Goal: Communication & Community: Answer question/provide support

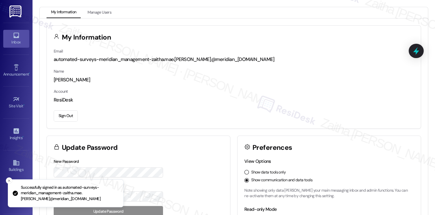
click at [17, 38] on icon at bounding box center [16, 35] width 7 height 7
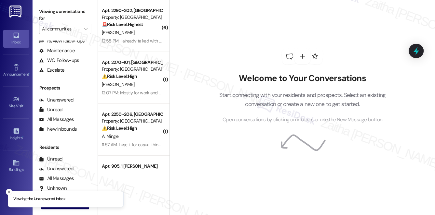
scroll to position [77, 0]
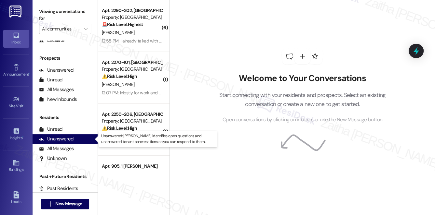
click at [69, 140] on div "Unanswered" at bounding box center [56, 139] width 34 height 7
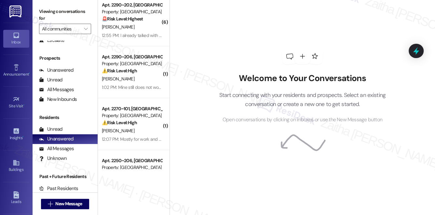
scroll to position [0, 0]
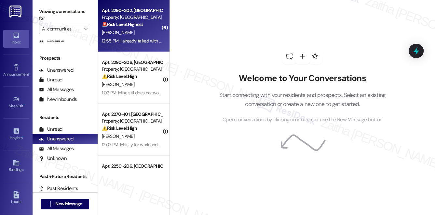
click at [150, 28] on div "Apt. 2290~[GEOGRAPHIC_DATA] Property: [GEOGRAPHIC_DATA] 🚨 Risk Level: Highest T…" at bounding box center [131, 18] width 61 height 22
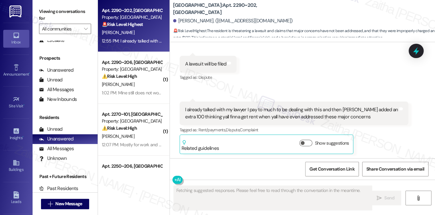
scroll to position [638, 0]
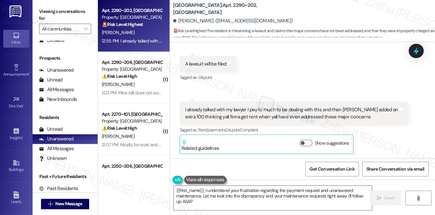
type textarea "{{first_name}}, I understand your frustration regarding the payment request and…"
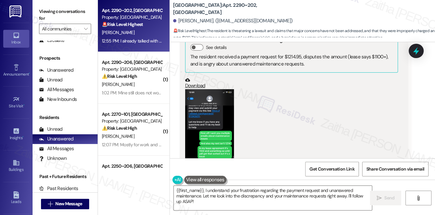
scroll to position [401, 0]
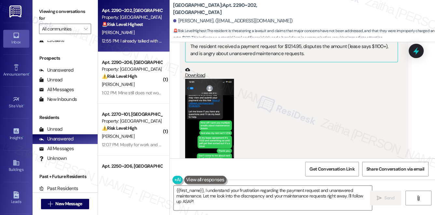
click at [214, 113] on button "Zoom image" at bounding box center [209, 132] width 49 height 106
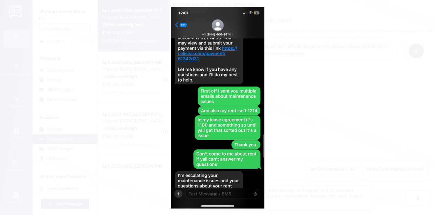
click at [308, 124] on button "Unzoom image" at bounding box center [217, 107] width 435 height 215
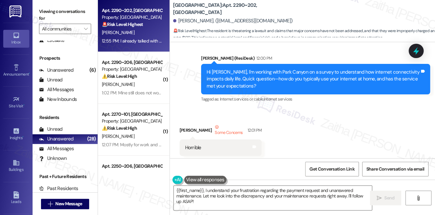
scroll to position [195, 0]
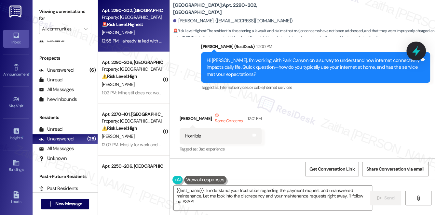
click at [416, 48] on icon at bounding box center [416, 51] width 8 height 10
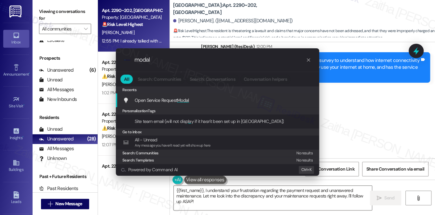
type input "modal"
click at [185, 101] on span "Modal" at bounding box center [183, 101] width 12 height 6
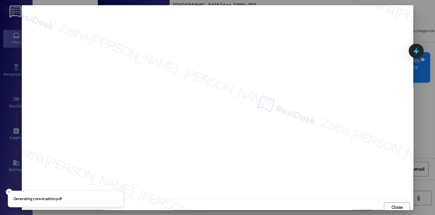
scroll to position [3, 0]
click at [388, 202] on button "Close" at bounding box center [397, 205] width 26 height 10
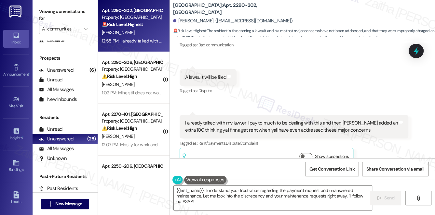
scroll to position [638, 0]
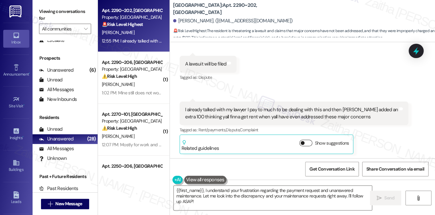
click at [306, 142] on button "Show suggestions" at bounding box center [305, 143] width 13 height 7
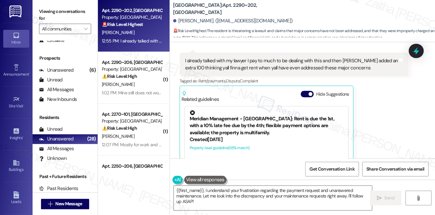
scroll to position [697, 0]
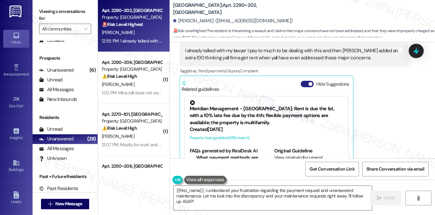
click at [301, 83] on button "Hide Suggestions" at bounding box center [306, 84] width 13 height 7
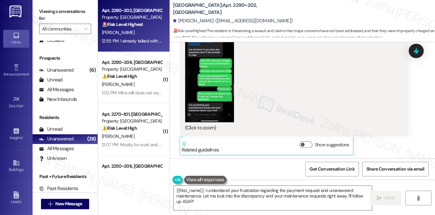
scroll to position [461, 0]
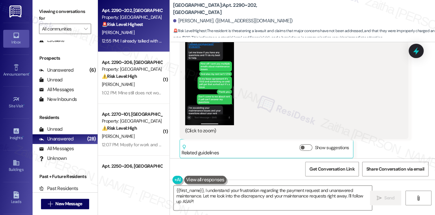
click at [224, 91] on button "Zoom image" at bounding box center [209, 73] width 49 height 106
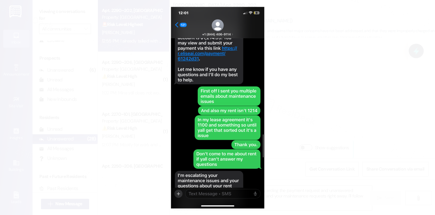
click at [328, 108] on button "Unzoom image" at bounding box center [217, 107] width 435 height 215
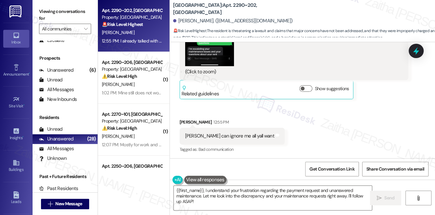
scroll to position [579, 0]
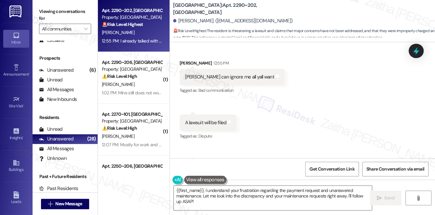
drag, startPoint x: 296, startPoint y: 107, endPoint x: 184, endPoint y: 78, distance: 116.1
click at [184, 78] on div "[PERSON_NAME] can ignore me all yall want" at bounding box center [229, 77] width 90 height 7
drag, startPoint x: 183, startPoint y: 75, endPoint x: 262, endPoint y: 78, distance: 79.0
copy div "Yall can ignore me all yall want Tags and notes"
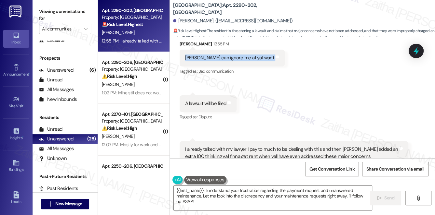
scroll to position [608, 0]
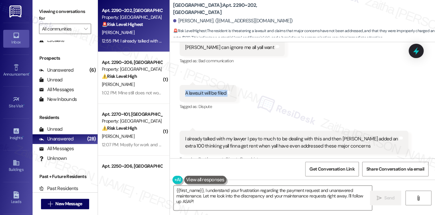
drag, startPoint x: 176, startPoint y: 91, endPoint x: 253, endPoint y: 100, distance: 77.2
copy div "A lawsuit will be filed Tags and notes"
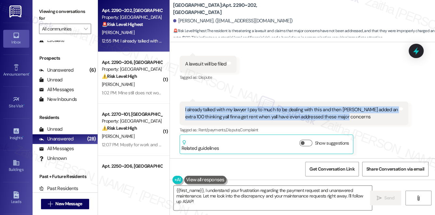
drag, startPoint x: 181, startPoint y: 108, endPoint x: 354, endPoint y: 118, distance: 173.2
click at [354, 118] on div "I already talked with my lawyer I pay to much to be dealing with this and then …" at bounding box center [293, 114] width 229 height 24
copy div "I already talked with my lawyer I pay to much to be dealing with this and then …"
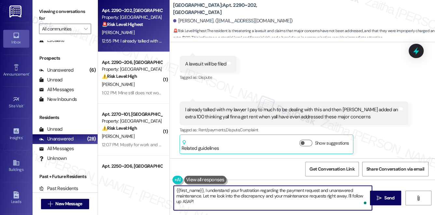
drag, startPoint x: 176, startPoint y: 191, endPoint x: 188, endPoint y: 204, distance: 18.2
click at [188, 204] on textarea "{{first_name}}, I understand your frustration regarding the payment request and…" at bounding box center [273, 198] width 198 height 24
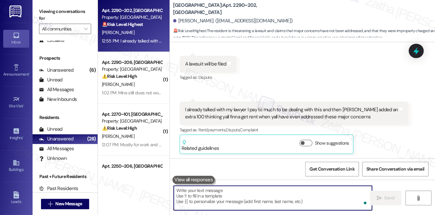
paste textarea "I understand your frustration and I’m sorry to hear how upsetting this has been…"
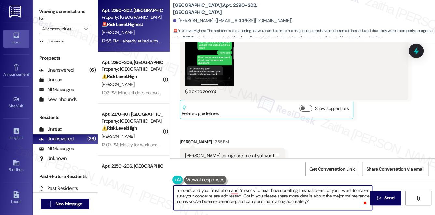
scroll to position [490, 0]
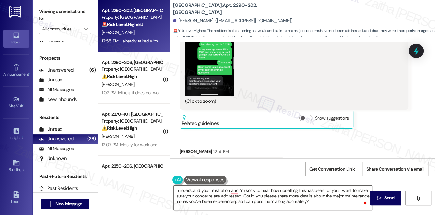
click at [184, 151] on div "[PERSON_NAME] 12:55 PM" at bounding box center [231, 153] width 105 height 9
copy div "[PERSON_NAME]"
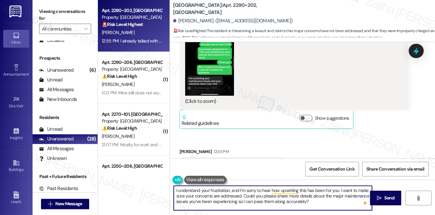
click at [337, 189] on textarea "I understand your frustration, and I’m sorry to hear how upsetting this has bee…" at bounding box center [273, 198] width 198 height 24
paste textarea "[PERSON_NAME]"
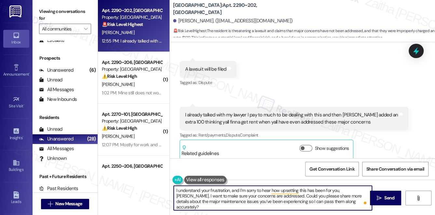
scroll to position [638, 0]
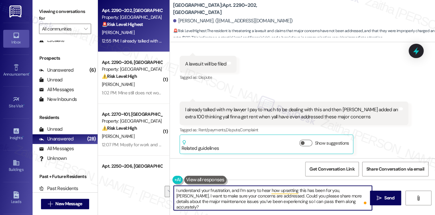
drag, startPoint x: 352, startPoint y: 191, endPoint x: 253, endPoint y: 195, distance: 99.6
click at [253, 195] on textarea "I understand your frustration, and I’m sorry to hear how upsetting this has bee…" at bounding box center [273, 198] width 198 height 24
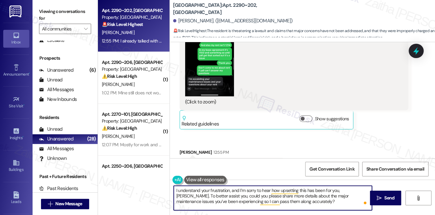
scroll to position [490, 0]
click at [298, 202] on textarea "I understand your frustration, and I’m sorry to hear how upsetting this has bee…" at bounding box center [273, 198] width 198 height 24
paste textarea "I’ll relay your message to the team and follow up on your rent concern and the …"
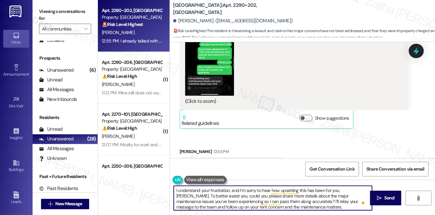
click at [282, 201] on textarea "I understand your frustration, and I’m sorry to hear how upsetting this has bee…" at bounding box center [273, 198] width 198 height 24
type textarea "I understand your frustration, and I’m sorry to hear how upsetting this has bee…"
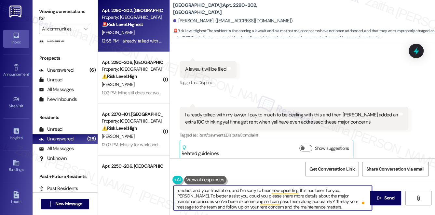
scroll to position [638, 0]
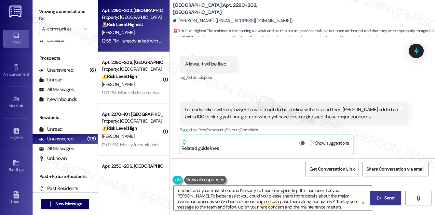
drag, startPoint x: 386, startPoint y: 195, endPoint x: 364, endPoint y: 176, distance: 29.8
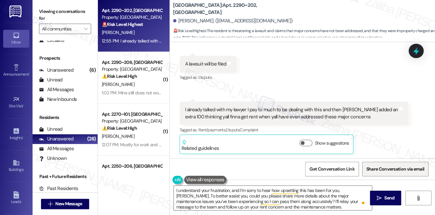
click at [386, 195] on span "Send" at bounding box center [389, 198] width 10 height 7
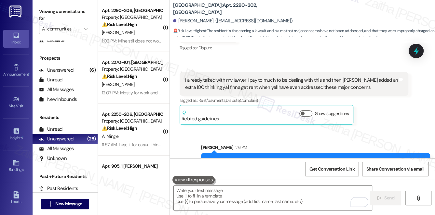
scroll to position [704, 0]
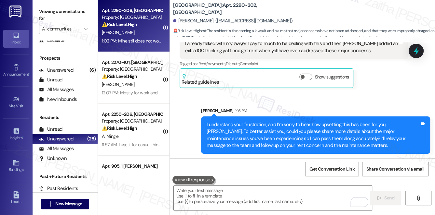
click at [146, 31] on div "[PERSON_NAME]" at bounding box center [131, 33] width 61 height 8
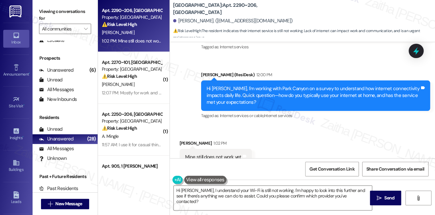
scroll to position [750, 0]
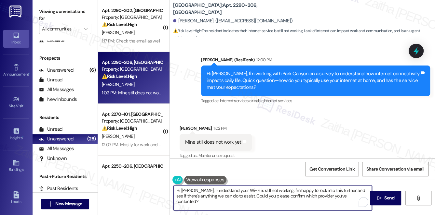
click at [178, 190] on textarea "Hi [PERSON_NAME], I understand your Wi-Fi is still not working. I'm happy to lo…" at bounding box center [273, 198] width 198 height 24
click at [237, 191] on textarea "Thank you for responding, [PERSON_NAME], I understand your Wi-Fi is still not w…" at bounding box center [273, 198] width 198 height 24
drag, startPoint x: 317, startPoint y: 190, endPoint x: 320, endPoint y: 203, distance: 13.2
click at [320, 203] on textarea "Thank you for responding, [PERSON_NAME]. I understand your Wi-Fi is still not w…" at bounding box center [273, 198] width 198 height 24
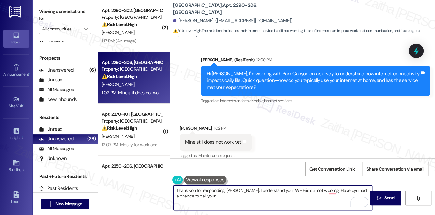
click at [204, 197] on textarea "Thank you for responding, [PERSON_NAME]. I understand your Wi-Fi is still not w…" at bounding box center [273, 198] width 198 height 24
click at [192, 190] on textarea "Thank you for responding, [PERSON_NAME]. I understand your Wi-Fi is still not w…" at bounding box center [273, 198] width 198 height 24
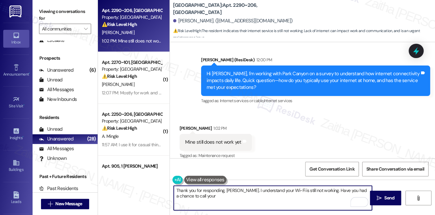
click at [202, 195] on textarea "Thank you for responding, [PERSON_NAME]. I understand your Wi-Fi is still not w…" at bounding box center [273, 198] width 198 height 24
drag, startPoint x: 174, startPoint y: 193, endPoint x: 215, endPoint y: 201, distance: 41.3
click at [215, 201] on textarea "Thank you for responding, [PERSON_NAME]. I understand your Wi-Fi is still not w…" at bounding box center [273, 198] width 198 height 24
type textarea "Thank you for responding, [PERSON_NAME]. I understand your Wi-Fi is still not w…"
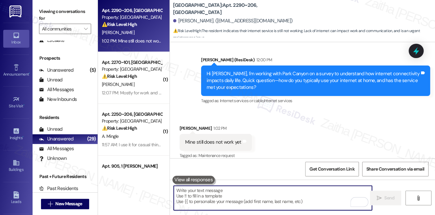
paste textarea "Thank you for your response, [PERSON_NAME]. I understand your Wi-Fi is still no…"
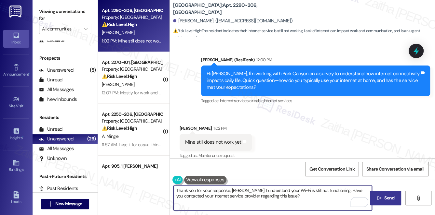
type textarea "Thank you for your response, [PERSON_NAME]. I understand your Wi-Fi is still no…"
click at [378, 196] on icon "" at bounding box center [378, 198] width 5 height 5
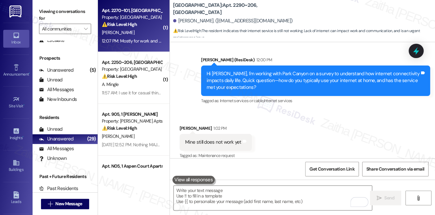
click at [143, 31] on div "[PERSON_NAME]" at bounding box center [131, 33] width 61 height 8
type textarea "Fetching suggested responses. Please feel free to read through the conversation…"
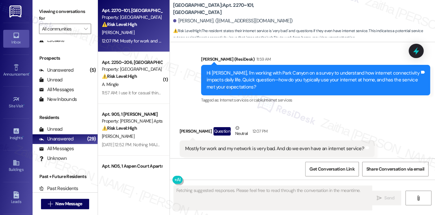
scroll to position [1416, 0]
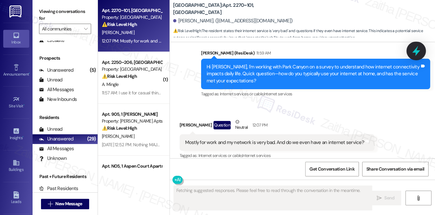
click at [412, 49] on icon at bounding box center [415, 51] width 11 height 11
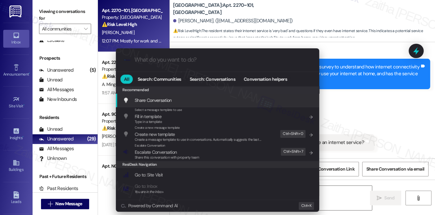
type textarea "Hi {{first_name}}, I understand your internet connection is"
type input "s"
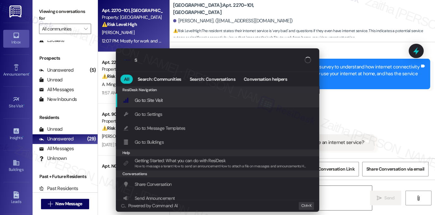
type textarea "Hi {{first_name}}, I understand your internet connection is poor and"
type input "sl"
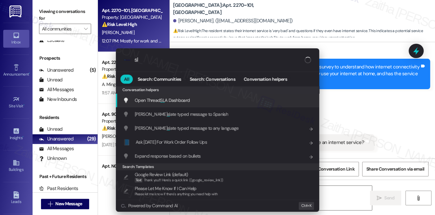
type textarea "Hi {{first_name}}, I understand your internet connection is poor and you're"
type input "sla"
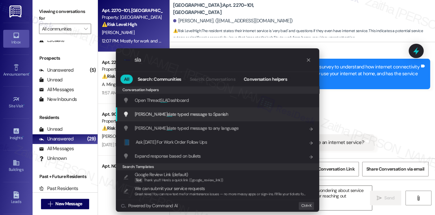
type textarea "Hi {{first_name}}, I understand your internet connection is poor and you're won…"
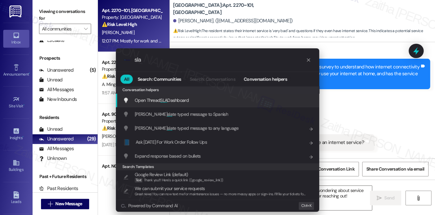
type input "sla"
click at [166, 101] on span "SLA" at bounding box center [163, 101] width 7 height 6
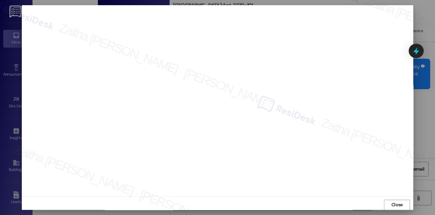
scroll to position [6, 0]
click at [397, 204] on span "Close" at bounding box center [396, 202] width 11 height 7
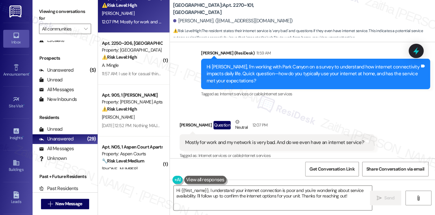
scroll to position [0, 0]
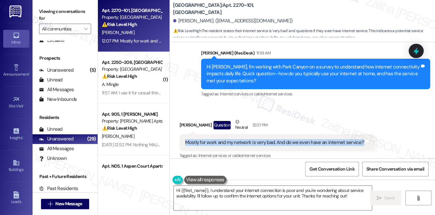
drag, startPoint x: 185, startPoint y: 135, endPoint x: 358, endPoint y: 135, distance: 173.2
click at [358, 139] on div "Mostly for work and my network is very bad. And do we even have an internet ser…" at bounding box center [274, 142] width 179 height 7
copy div "Mostly for work and my network is very bad. And do we even have an internet ser…"
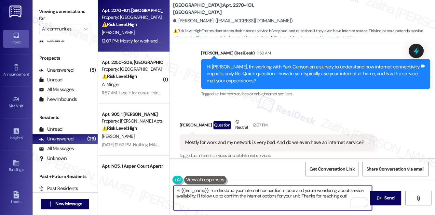
drag, startPoint x: 175, startPoint y: 191, endPoint x: 349, endPoint y: 195, distance: 174.3
click at [349, 195] on textarea "Hi {{first_name}}, I understand your internet connection is poor and you're won…" at bounding box center [273, 198] width 198 height 24
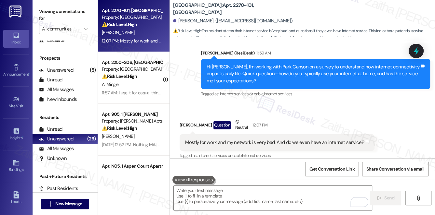
click at [323, 114] on div "Received via SMS [PERSON_NAME] Question Neutral 12:07 PM Mostly for work and my…" at bounding box center [277, 140] width 204 height 52
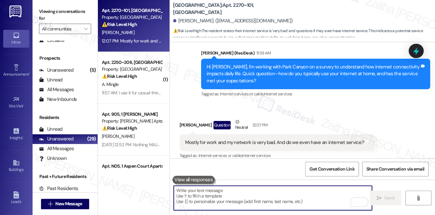
click at [213, 200] on textarea "To enrich screen reader interactions, please activate Accessibility in Grammarl…" at bounding box center [273, 198] width 198 height 24
paste textarea "Thank you for letting me know. I understand how important a reliable connection…"
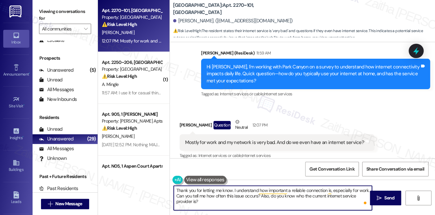
click at [179, 119] on div "[PERSON_NAME] Question Neutral 12:07 PM" at bounding box center [276, 127] width 195 height 16
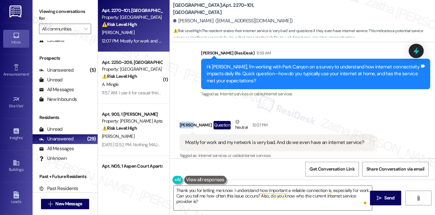
click at [179, 119] on div "[PERSON_NAME] Question Neutral 12:07 PM" at bounding box center [276, 127] width 195 height 16
copy div "[PERSON_NAME]"
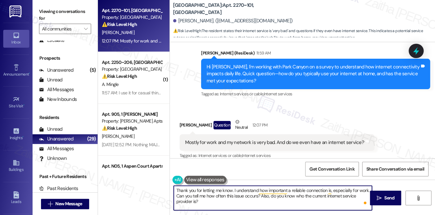
click at [231, 191] on textarea "Thank you for letting me know. I understand how important a reliable connection…" at bounding box center [273, 198] width 198 height 24
paste textarea "[PERSON_NAME]"
click at [198, 194] on textarea "Thank you for letting me know, [PERSON_NAME]. I understand how important a reli…" at bounding box center [273, 198] width 198 height 24
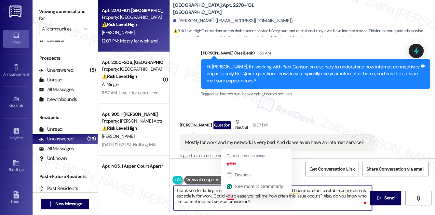
click at [230, 199] on textarea "Thank you for letting me know, [PERSON_NAME]. I understand how important a reli…" at bounding box center [273, 198] width 198 height 24
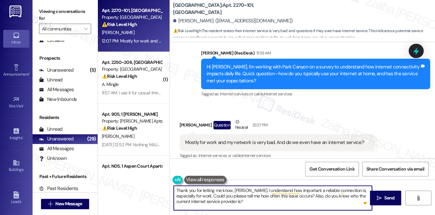
click at [241, 203] on textarea "Thank you for letting me know, [PERSON_NAME]. I understand how important a reli…" at bounding box center [273, 198] width 198 height 24
type textarea "Thank you for letting me know, [PERSON_NAME]. I understand how important a reli…"
click at [309, 104] on div "Received via SMS [PERSON_NAME] Question Neutral 12:07 PM Mostly for work and my…" at bounding box center [302, 135] width 265 height 62
click at [228, 202] on textarea "Thank you for letting me know, [PERSON_NAME]. I understand how important a reli…" at bounding box center [273, 198] width 198 height 24
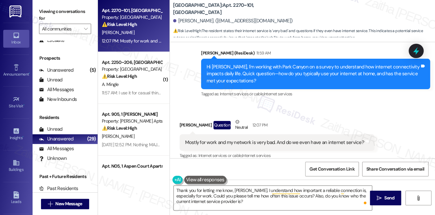
drag, startPoint x: 386, startPoint y: 196, endPoint x: 366, endPoint y: 181, distance: 24.7
click at [386, 196] on span "Send" at bounding box center [389, 198] width 10 height 7
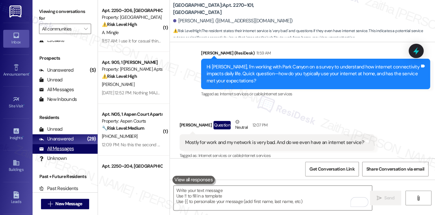
click at [66, 150] on div "All Messages" at bounding box center [56, 149] width 35 height 7
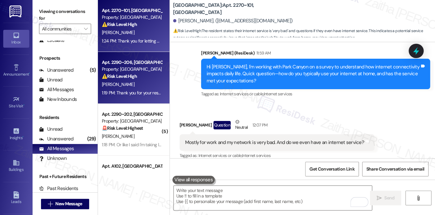
click at [154, 80] on div "Apt. 2290~[GEOGRAPHIC_DATA] Property: [GEOGRAPHIC_DATA] ⚠️ Risk Level: High The…" at bounding box center [131, 70] width 61 height 22
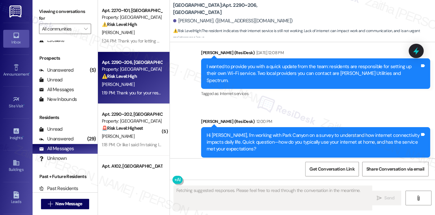
scroll to position [606, 0]
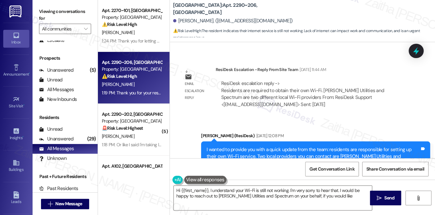
type textarea "Hi {{first_name}}, I understand your Wi-Fi is still not working. I'm very sorry…"
click at [317, 171] on span "Get Conversation Link" at bounding box center [331, 169] width 45 height 7
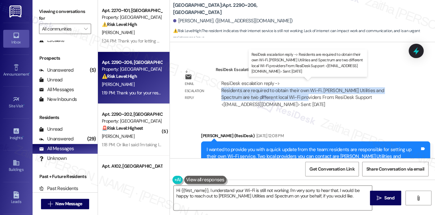
drag, startPoint x: 219, startPoint y: 93, endPoint x: 282, endPoint y: 97, distance: 63.2
click at [282, 97] on div "ResiDesk escalation reply -> Residents are required to obtain their own Wi-Fi. …" at bounding box center [311, 94] width 193 height 38
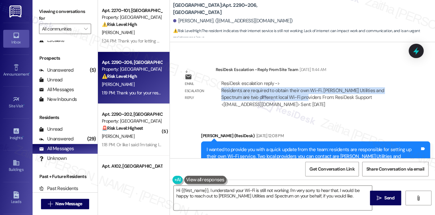
copy div "Residents are required to obtain their own Wi-Fi. [PERSON_NAME] Utilities and S…"
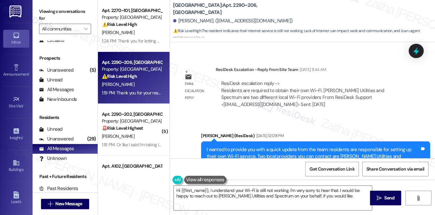
click at [373, 60] on div "Lease started [DATE] 8:00 PM Survey, sent via SMS Residesk Automated Survey [DA…" at bounding box center [302, 100] width 265 height 116
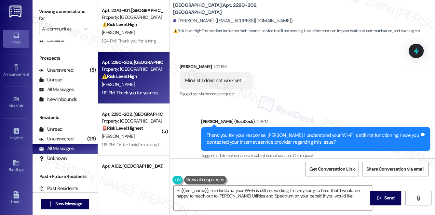
scroll to position [812, 0]
click at [57, 139] on div "Unanswered" at bounding box center [56, 139] width 34 height 7
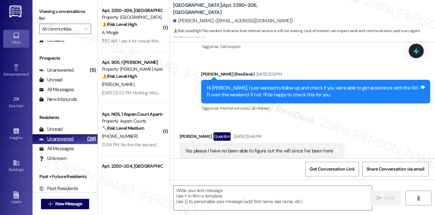
type textarea "Fetching suggested responses. Please feel free to read through the conversation…"
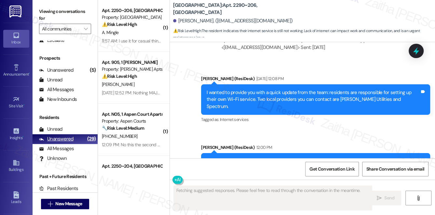
scroll to position [750, 0]
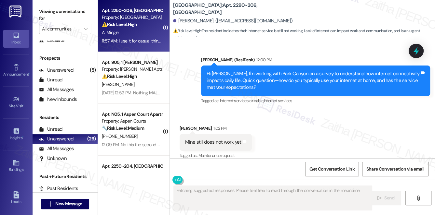
click at [150, 27] on div "⚠️ Risk Level: High The resident reports that their internet service goes out a…" at bounding box center [132, 24] width 60 height 7
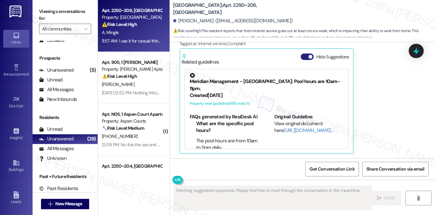
click at [304, 57] on button "Hide Suggestions" at bounding box center [306, 57] width 13 height 7
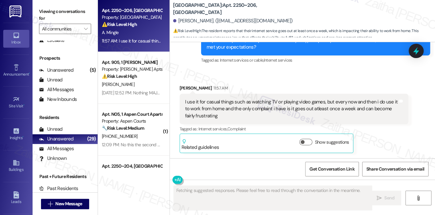
scroll to position [659, 0]
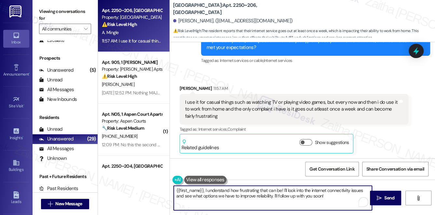
drag, startPoint x: 282, startPoint y: 190, endPoint x: 336, endPoint y: 201, distance: 54.7
click at [336, 201] on textarea "{{first_name}}, I understand how frustrating that can be! I'll look into the in…" at bounding box center [273, 198] width 198 height 24
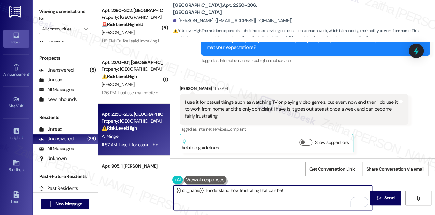
click at [175, 190] on textarea "{{first_name}}, I understand how frustrating that can be!" at bounding box center [273, 198] width 198 height 24
click at [260, 192] on textarea "Thank you for your feedback, {{first_name}}, I understand how frustrating that …" at bounding box center [273, 198] width 198 height 24
click at [345, 190] on textarea "Thank you for your feedback, {{first_name}}. I understand how frustrating that …" at bounding box center [273, 198] width 198 height 24
paste textarea "Would you pay more for enhanced features? If yes, which?"
type textarea "Thank you for your feedback, {{first_name}}. I understand how frustrating that …"
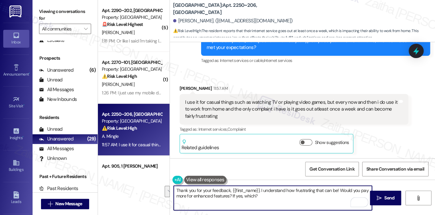
drag, startPoint x: 264, startPoint y: 203, endPoint x: 174, endPoint y: 189, distance: 90.5
click at [174, 189] on textarea "Thank you for your feedback, {{first_name}}. I understand how frustrating that …" at bounding box center [273, 198] width 198 height 24
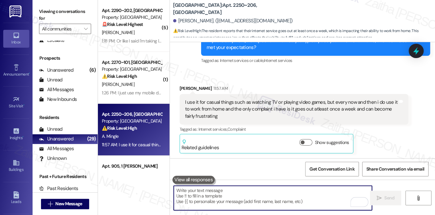
paste textarea "Thank you for your feedback, {{first_name}}. I understand how frustrating that …"
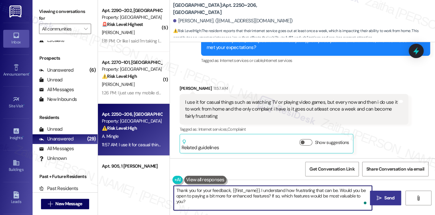
type textarea "Thank you for your feedback, {{first_name}}. I understand how frustrating that …"
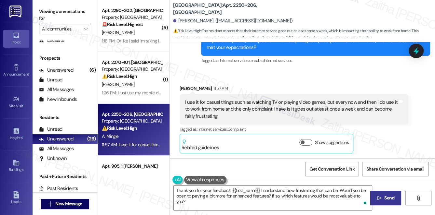
click at [389, 198] on span "Send" at bounding box center [389, 198] width 10 height 7
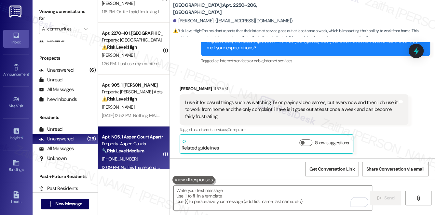
scroll to position [0, 0]
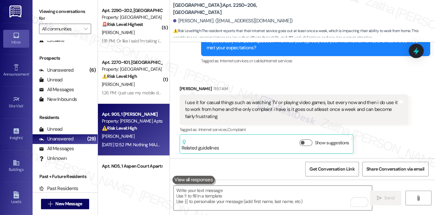
click at [149, 134] on div "[PERSON_NAME]" at bounding box center [131, 137] width 61 height 8
type textarea "Fetching suggested responses. Please feel free to read through the conversation…"
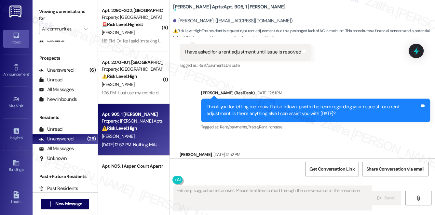
scroll to position [6324, 0]
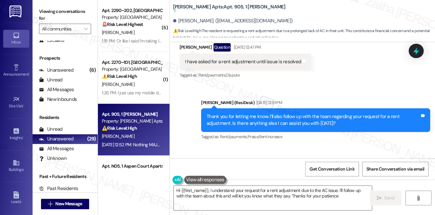
type textarea "Hi {{first_name}}, I understand your request for a rent adjustment due to the A…"
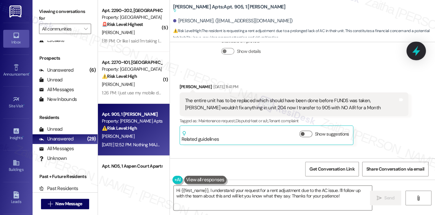
scroll to position [6088, 0]
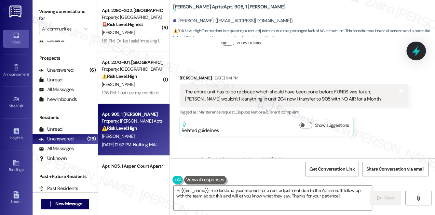
click at [421, 44] on div at bounding box center [416, 51] width 20 height 19
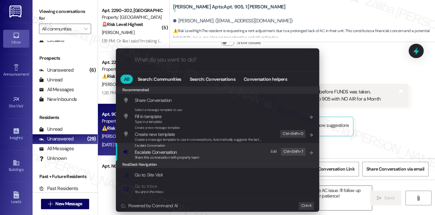
click at [146, 151] on span "Escalate Conversation" at bounding box center [156, 153] width 42 height 6
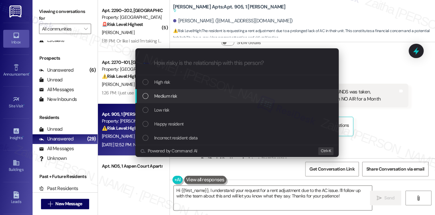
click at [170, 97] on span "Medium risk" at bounding box center [165, 96] width 23 height 7
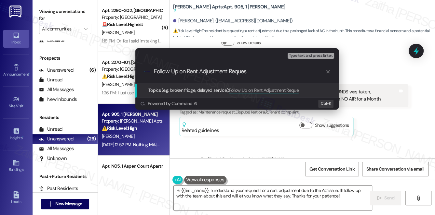
type input "Follow Up on Rent Adjustment Request"
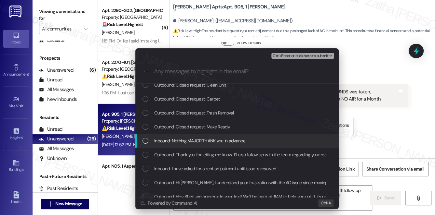
scroll to position [29, 0]
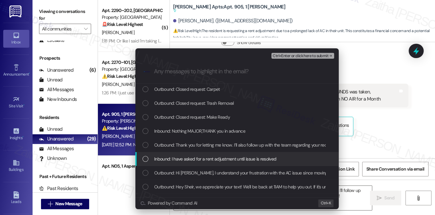
click at [214, 163] on div "Inbound: I have asked for a rent adjustment until issue is resolved" at bounding box center [236, 159] width 203 height 14
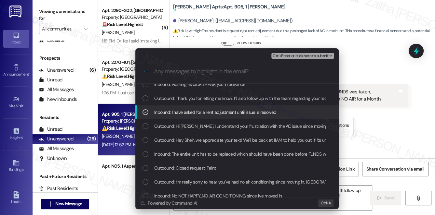
scroll to position [88, 0]
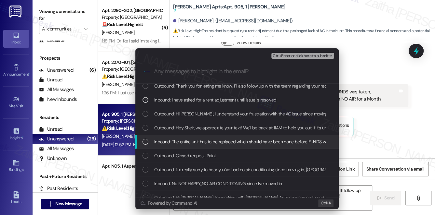
click at [221, 141] on span "Inbound: The entire unit has to be replaced which should have been done before …" at bounding box center [327, 141] width 346 height 7
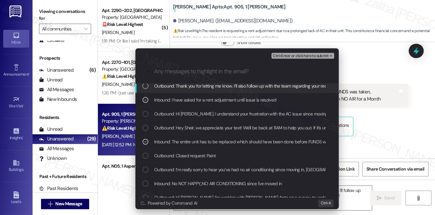
click at [298, 57] on span "Ctrl+Enter or click here to submit" at bounding box center [300, 56] width 56 height 5
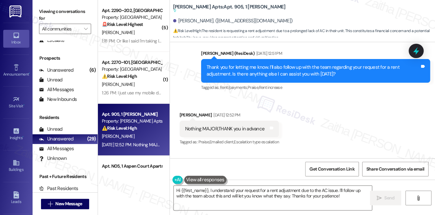
scroll to position [6383, 0]
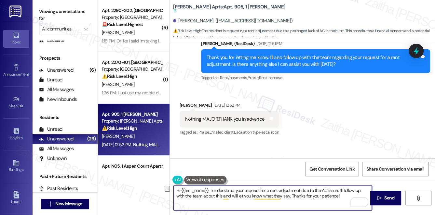
drag, startPoint x: 210, startPoint y: 190, endPoint x: 238, endPoint y: 193, distance: 28.8
click at [238, 193] on textarea "Hi {{first_name}}, I understand your request for a rent adjustment due to the A…" at bounding box center [273, 198] width 198 height 24
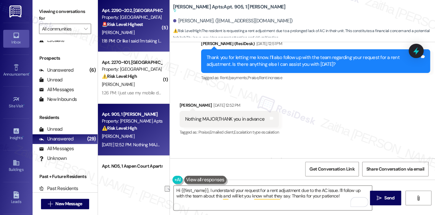
click at [139, 37] on div "1:18 PM: Or like I said I'm taking legal action do your job 1:18 PM: Or like I …" at bounding box center [131, 41] width 61 height 8
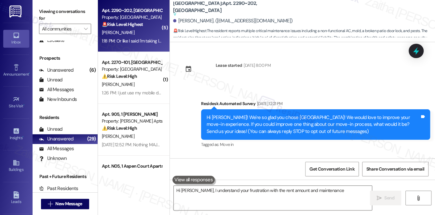
scroll to position [1065, 0]
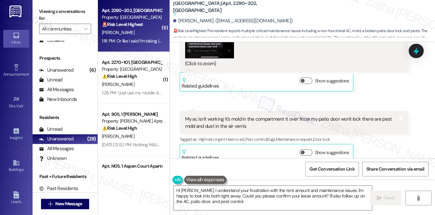
type textarea "Hi Justin, I understand your frustration with the rent amount and maintenance i…"
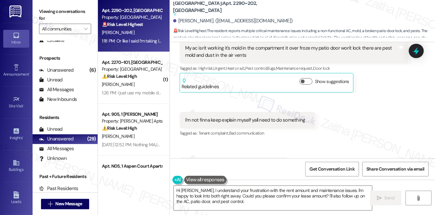
scroll to position [1107, 0]
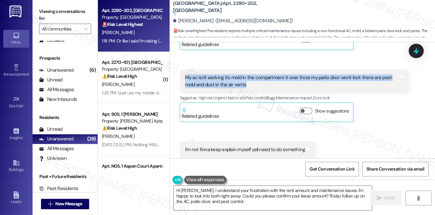
drag, startPoint x: 183, startPoint y: 75, endPoint x: 253, endPoint y: 84, distance: 70.2
click at [253, 84] on div "My ac isn't working it's mold in the compartment it over froze my patio door wo…" at bounding box center [293, 82] width 229 height 24
copy div "My ac isn't working it's mold in the compartment it over froze my patio door wo…"
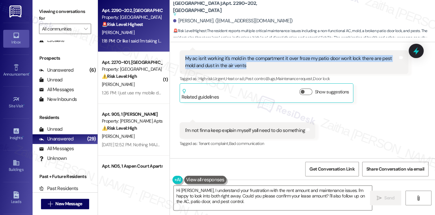
scroll to position [1166, 0]
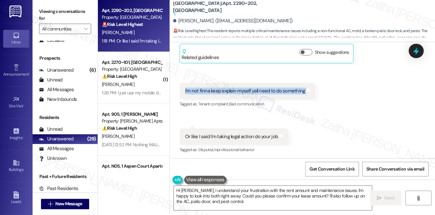
drag, startPoint x: 177, startPoint y: 86, endPoint x: 306, endPoint y: 95, distance: 129.0
click at [306, 95] on div "Received via SMS 1:18 PM Justin Davis Question 1:18 PM I'm not finna keep expla…" at bounding box center [248, 96] width 146 height 36
copy div "I'm not finna keep explain myself yall need to do something Tags and notes"
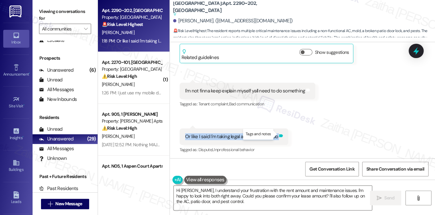
drag, startPoint x: 184, startPoint y: 133, endPoint x: 281, endPoint y: 137, distance: 97.3
click at [281, 137] on div "Or like I said I'm taking legal action do your job Tags and notes" at bounding box center [233, 137] width 109 height 17
copy div "Or like I said I'm taking legal action do your job Tags and notes"
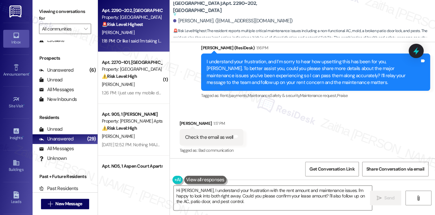
scroll to position [752, 0]
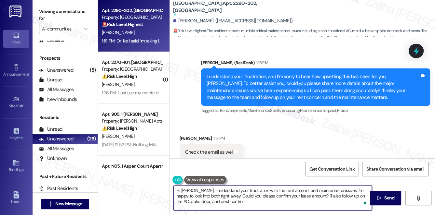
drag, startPoint x: 175, startPoint y: 191, endPoint x: 226, endPoint y: 204, distance: 53.0
click at [226, 206] on textarea "Hi Justin, I understand your frustration with the rent amount and maintenance i…" at bounding box center [273, 198] width 198 height 24
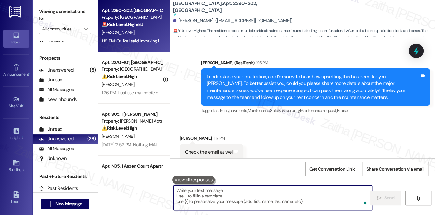
paste textarea "Thank you for sharing these concerns. I understand how serious and frustrating …"
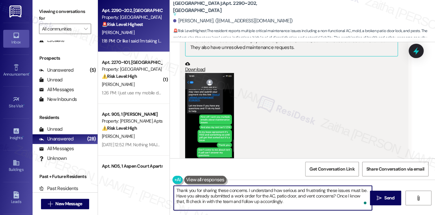
scroll to position [959, 0]
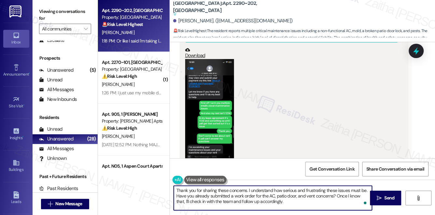
type textarea "Thank you for sharing these concerns. I understand how serious and frustrating …"
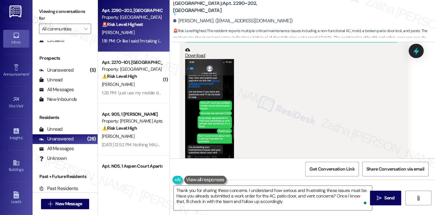
click at [226, 88] on button "Zoom image" at bounding box center [209, 112] width 49 height 106
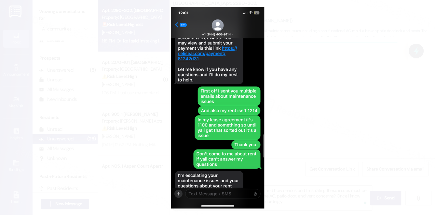
click at [337, 92] on button "Unzoom image" at bounding box center [217, 107] width 435 height 215
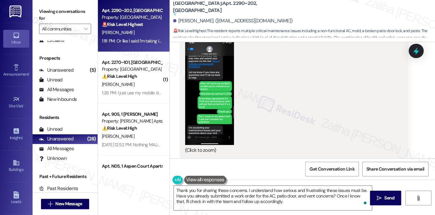
scroll to position [988, 0]
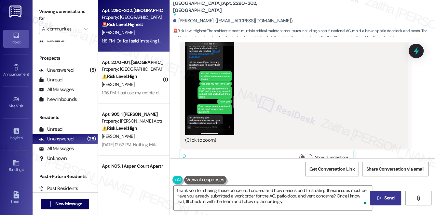
click at [375, 201] on span " Send" at bounding box center [385, 198] width 20 height 7
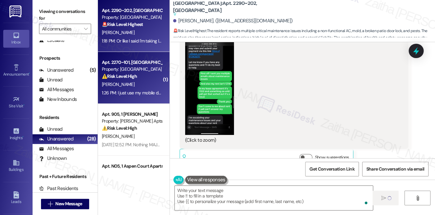
type textarea "Fetching suggested responses. Please feel free to read through the conversation…"
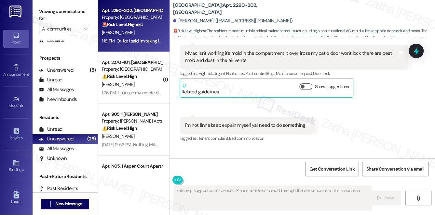
scroll to position [1166, 0]
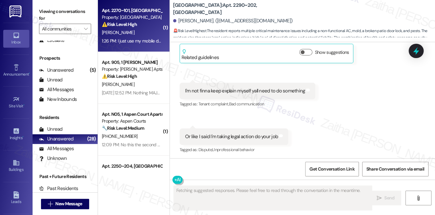
click at [144, 32] on div "[PERSON_NAME]" at bounding box center [131, 33] width 61 height 8
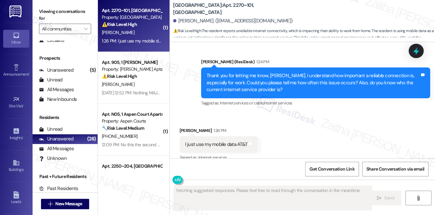
scroll to position [1539, 0]
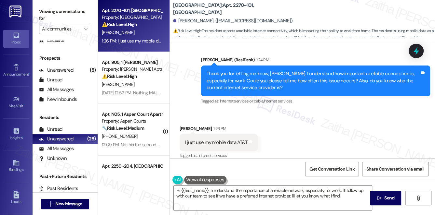
type textarea "Hi {{first_name}}, I understand the importance of a reliable network, especiall…"
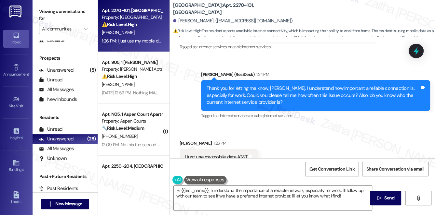
scroll to position [1540, 0]
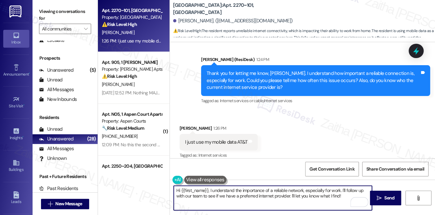
drag, startPoint x: 175, startPoint y: 191, endPoint x: 347, endPoint y: 203, distance: 173.0
click at [347, 203] on textarea "Hi {{first_name}}, I understand the importance of a reliable network, especiall…" at bounding box center [273, 198] width 198 height 24
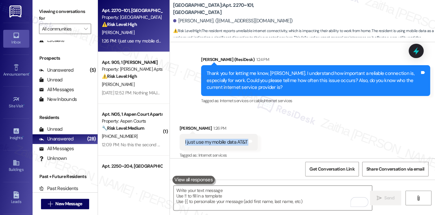
drag, startPoint x: 182, startPoint y: 136, endPoint x: 254, endPoint y: 137, distance: 72.8
click at [254, 137] on div "I just use my mobile data AT&T Tags and notes" at bounding box center [218, 142] width 78 height 17
copy div "I just use my mobile data AT&T Tags and notes"
click at [290, 133] on div "Received via SMS Jason Duvvuri 1:26 PM I just use my mobile data AT&T Tags and …" at bounding box center [302, 138] width 265 height 55
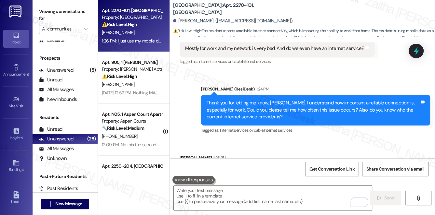
click at [279, 81] on div "Sent via SMS Sarah (ResiDesk) 1:24 PM Thank you for letting me know, Jason. I u…" at bounding box center [315, 110] width 239 height 59
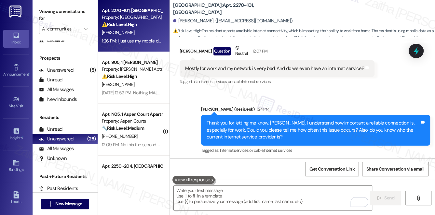
scroll to position [1481, 0]
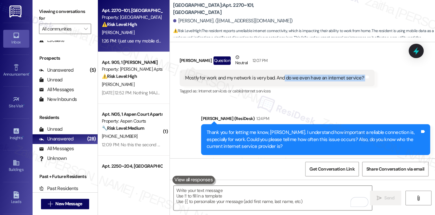
drag, startPoint x: 283, startPoint y: 70, endPoint x: 368, endPoint y: 70, distance: 84.8
click at [368, 70] on div "Mostly for work and my network is very bad. And do we even have an internet ser…" at bounding box center [276, 78] width 195 height 17
copy div "do we even have an internet service? Tags and notes"
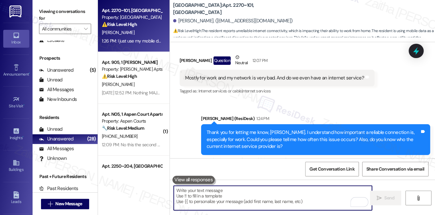
click at [225, 193] on textarea "To enrich screen reader interactions, please activate Accessibility in Grammarl…" at bounding box center [273, 198] width 198 height 24
paste textarea "I understand you’re currently using your AT&T mobile data. To answer your quest…"
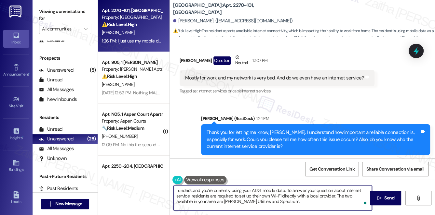
type textarea "I understand you’re currently using your AT&T mobile data. To answer your quest…"
click at [385, 194] on button " Send" at bounding box center [386, 198] width 32 height 15
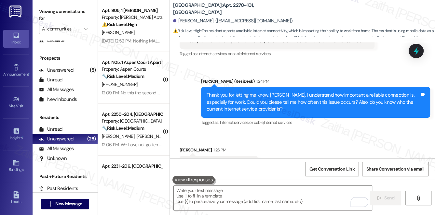
scroll to position [1510, 0]
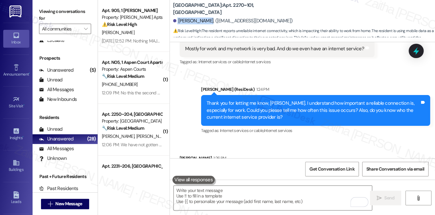
drag, startPoint x: 176, startPoint y: 20, endPoint x: 206, endPoint y: 17, distance: 30.1
click at [206, 17] on div "[PERSON_NAME]. ([EMAIL_ADDRESS][DOMAIN_NAME])" at bounding box center [304, 21] width 262 height 13
copy div "[PERSON_NAME]"
drag, startPoint x: 211, startPoint y: 7, endPoint x: 231, endPoint y: 6, distance: 19.9
click at [231, 6] on b "Park Canyon: Apt. 2270~101, 1 Park Canyon" at bounding box center [238, 9] width 130 height 14
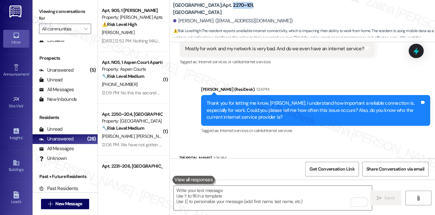
copy b "2270~101"
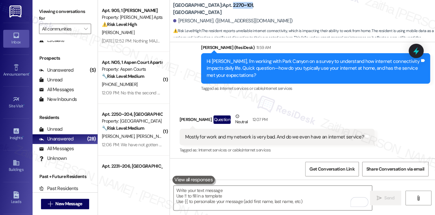
scroll to position [1451, 0]
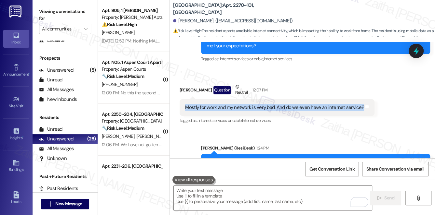
drag, startPoint x: 184, startPoint y: 101, endPoint x: 359, endPoint y: 101, distance: 174.5
click at [359, 104] on div "Mostly for work and my network is very bad. And do we even have an internet ser…" at bounding box center [274, 107] width 180 height 7
copy div "Mostly for work and my network is very bad. And do we even have an internet ser…"
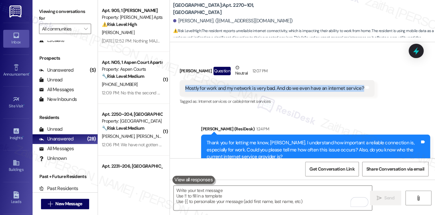
scroll to position [1480, 0]
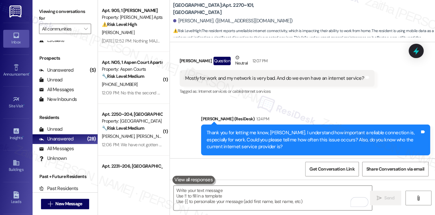
drag, startPoint x: 284, startPoint y: 89, endPoint x: 291, endPoint y: 100, distance: 12.3
click at [285, 89] on div "Received via SMS [PERSON_NAME] Question Neutral 12:07 PM Mostly for work and my…" at bounding box center [277, 75] width 204 height 52
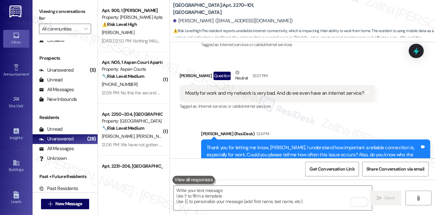
scroll to position [1452, 0]
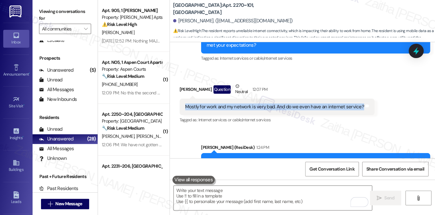
drag, startPoint x: 181, startPoint y: 100, endPoint x: 358, endPoint y: 98, distance: 176.2
click at [358, 99] on div "Mostly for work and my network is very bad. And do we even have an internet ser…" at bounding box center [276, 107] width 195 height 17
copy div "Mostly for work and my network is very bad. And do we even have an internet ser…"
click at [325, 170] on span "Get Conversation Link" at bounding box center [331, 169] width 45 height 7
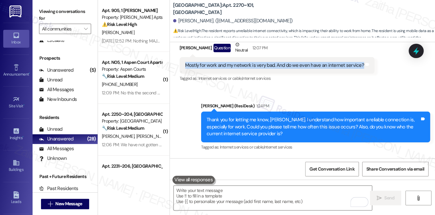
scroll to position [1511, 0]
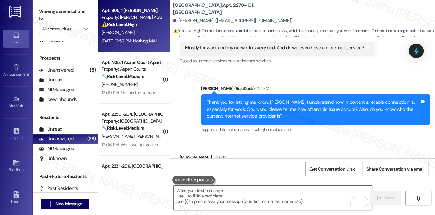
click at [151, 24] on div "⚠️ Risk Level: High The resident is requesting a rent adjustment due to a prolo…" at bounding box center [132, 24] width 60 height 7
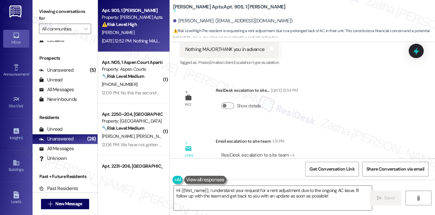
scroll to position [6463, 0]
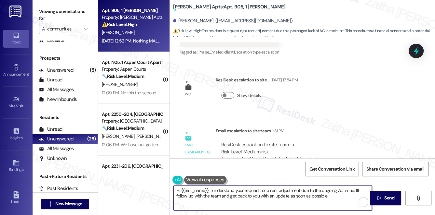
drag, startPoint x: 209, startPoint y: 189, endPoint x: 333, endPoint y: 196, distance: 124.0
click at [333, 196] on textarea "Hi {{first_name}}, I understand your request for a rent adjustment due to the o…" at bounding box center [273, 198] width 198 height 24
type textarea "Hi {{first_name}}, I'm following up with the team regarding rent adjustment. I'…"
drag, startPoint x: 176, startPoint y: 190, endPoint x: 239, endPoint y: 196, distance: 63.3
click at [239, 196] on textarea "Hi {{first_name}}, I'm following up with the team regarding rent adjustment. I'…" at bounding box center [273, 198] width 198 height 24
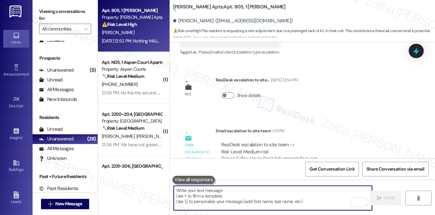
paste textarea "Hi {{first_name}}, I just wanted to let you know that I’m checking in with the …"
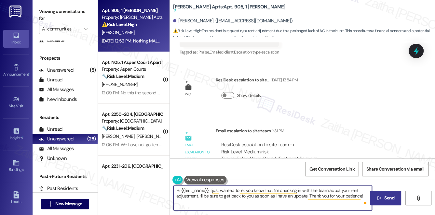
type textarea "Hi {{first_name}}, I just wanted to let you know that I’m checking in with the …"
click at [388, 198] on span "Send" at bounding box center [389, 198] width 10 height 7
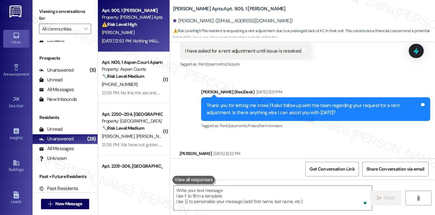
scroll to position [6312, 0]
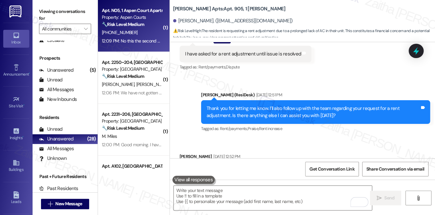
click at [148, 34] on div "[PHONE_NUMBER]" at bounding box center [131, 33] width 61 height 8
type textarea "Fetching suggested responses. Please feel free to read through the conversation…"
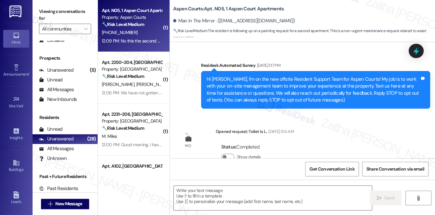
scroll to position [3844, 0]
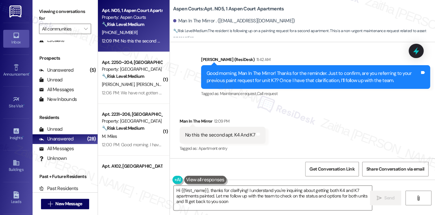
type textarea "Hi {{first_name}}, thanks for clarifying! I understand you're inquiring about g…"
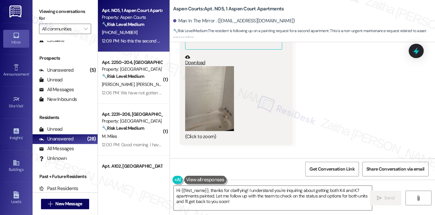
scroll to position [3725, 0]
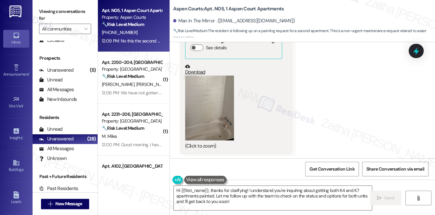
click at [405, 51] on div "Received via SMS Man In The Mirror Aug 29, 2025 at 1:24 PM Yeah, so far it's be…" at bounding box center [302, 24] width 265 height 270
click at [416, 48] on icon at bounding box center [416, 51] width 8 height 10
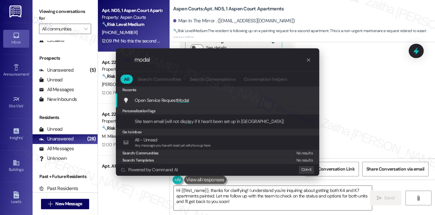
type input "modal"
click at [185, 99] on span "Modal" at bounding box center [183, 101] width 12 height 6
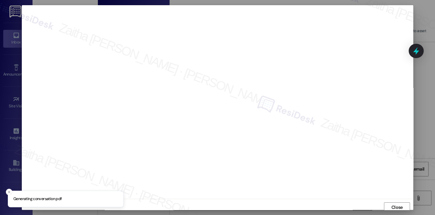
scroll to position [3, 0]
click at [396, 206] on span "Close" at bounding box center [396, 205] width 11 height 7
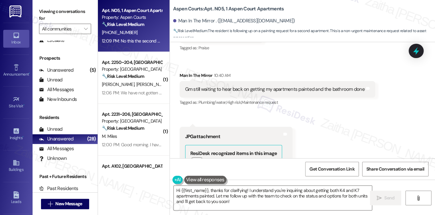
scroll to position [3607, 0]
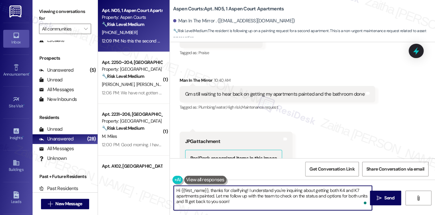
drag, startPoint x: 211, startPoint y: 190, endPoint x: 173, endPoint y: 191, distance: 37.7
click at [174, 191] on textarea "Hi {{first_name}}, thanks for clarifying! I understand you're inquiring about g…" at bounding box center [273, 198] width 198 height 24
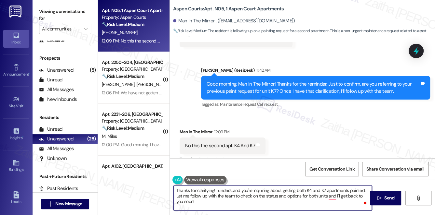
scroll to position [3844, 0]
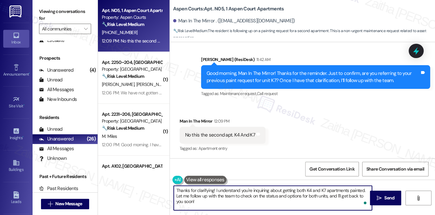
click at [187, 201] on textarea "Thanks for clarifying! I understand you're inquiring about getting both K4 and …" at bounding box center [273, 198] width 198 height 24
type textarea "Thanks for clarifying! I understand you're inquiring about getting both K4 and …"
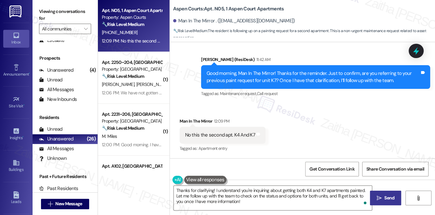
click at [392, 195] on span "Send" at bounding box center [389, 198] width 10 height 7
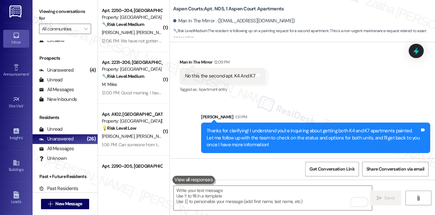
scroll to position [3903, 0]
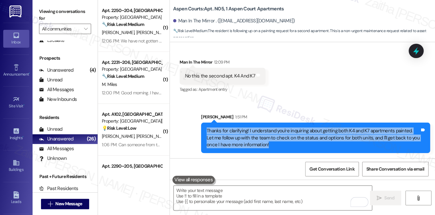
drag, startPoint x: 205, startPoint y: 132, endPoint x: 274, endPoint y: 144, distance: 70.0
click at [274, 144] on div "Thanks for clarifying! I understand you're inquiring about getting both K4 and …" at bounding box center [313, 138] width 214 height 21
copy div "Thanks for clarifying! I understand you're inquiring about getting both K4 and …"
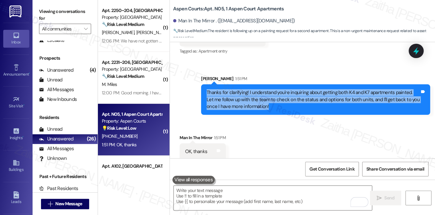
scroll to position [3948, 0]
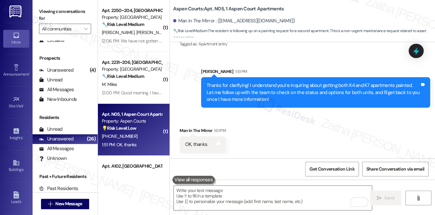
click at [284, 128] on div "Received via SMS Man In The Mirror 1:51 PM OK, thanks Tags and notes" at bounding box center [302, 135] width 265 height 45
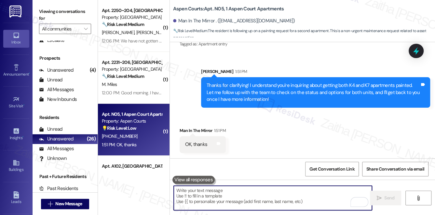
click at [220, 189] on textarea "To enrich screen reader interactions, please activate Accessibility in Grammarl…" at bounding box center [273, 198] width 198 height 24
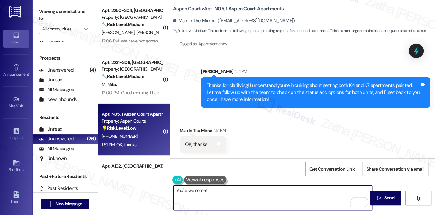
click at [224, 193] on textarea "You're welcome!" at bounding box center [273, 198] width 198 height 24
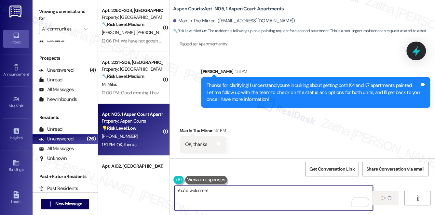
type textarea "You're welcome!"
click at [413, 54] on icon at bounding box center [415, 51] width 11 height 11
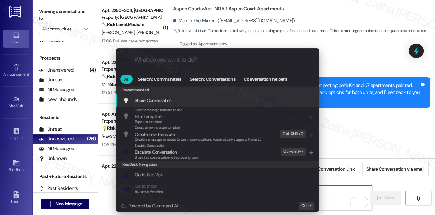
click at [154, 151] on span "Escalate Conversation" at bounding box center [156, 153] width 42 height 6
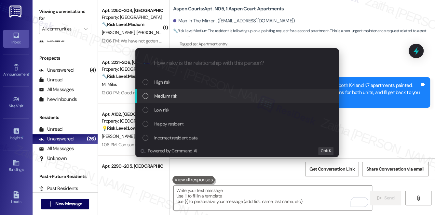
click at [163, 97] on span "Medium risk" at bounding box center [165, 96] width 23 height 7
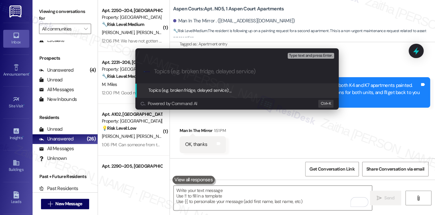
paste input "Follow-Up: Paint Status for Apartments K4 & K7 Resident Inquiry: Painting Both …"
type input "Follow-Up: Paint Status for Apartments K4 & K7 Resident Inquiry: Painting Both …"
paste input "Follow-Up: Paint Status for Apartments K4 & K7"
type input "Follow-Up: Paint Status for Apartments K4 & K7"
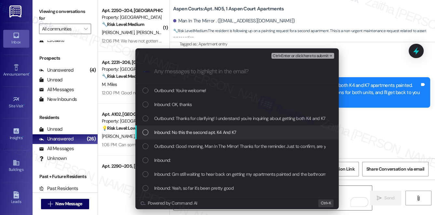
click at [201, 132] on span "Inbound: No this the second apt. K4 And K7" at bounding box center [195, 132] width 82 height 7
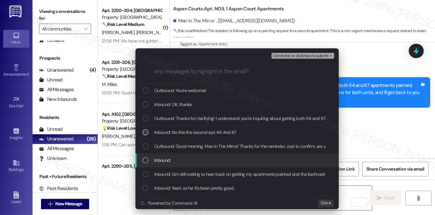
click at [206, 161] on div "Inbound:" at bounding box center [237, 160] width 190 height 7
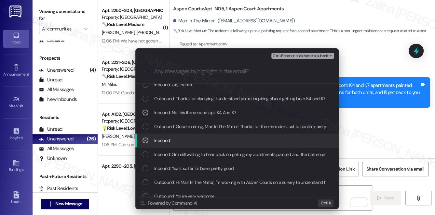
scroll to position [29, 0]
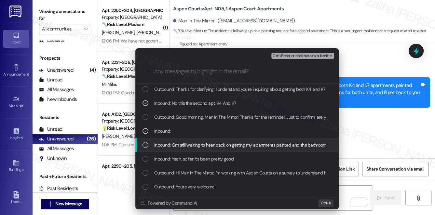
click at [206, 147] on span "Inbound: Gm still waiting to hear back on getting my apartments painted and the…" at bounding box center [245, 145] width 183 height 7
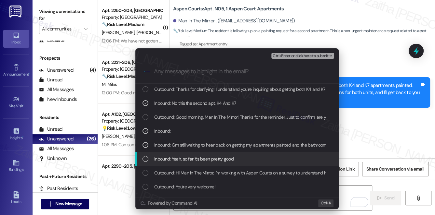
click at [210, 156] on span "Inbound: Yeah, so far it's been pretty good" at bounding box center [193, 159] width 79 height 7
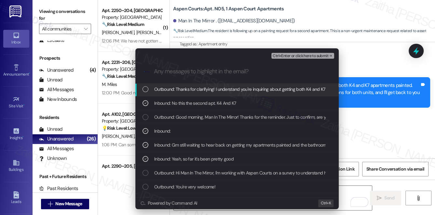
click at [304, 56] on span "Ctrl+Enter or click here to submit" at bounding box center [300, 56] width 56 height 5
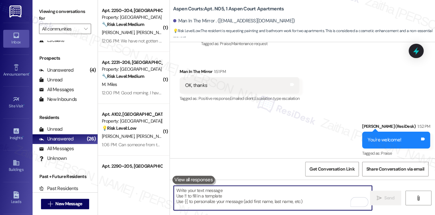
scroll to position [4022, 0]
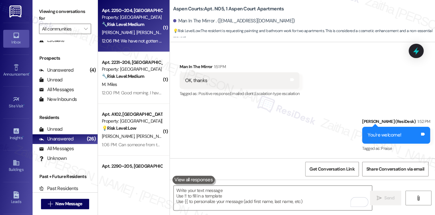
click at [154, 35] on div "O. Mendez J. Hernandez" at bounding box center [131, 33] width 61 height 8
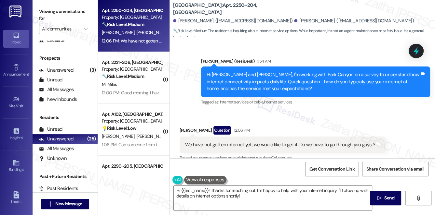
scroll to position [121, 0]
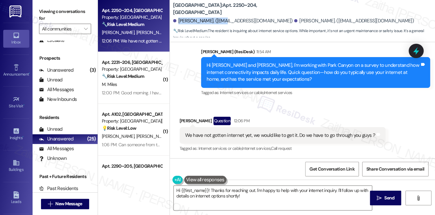
drag, startPoint x: 177, startPoint y: 20, endPoint x: 222, endPoint y: 20, distance: 44.5
click at [222, 20] on div "Jacqueline Hernandez. (hernandezjacqueline714@yahoo.com)" at bounding box center [233, 21] width 120 height 7
drag, startPoint x: 211, startPoint y: 8, endPoint x: 232, endPoint y: 6, distance: 21.2
click at [232, 6] on b "Park Canyon: Apt. 2250~204, 1 Park Canyon" at bounding box center [238, 9] width 130 height 14
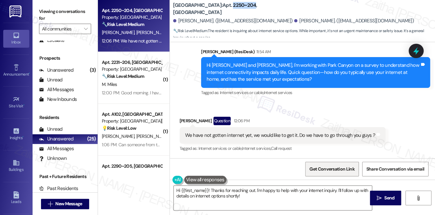
click at [322, 169] on span "Get Conversation Link" at bounding box center [331, 169] width 45 height 7
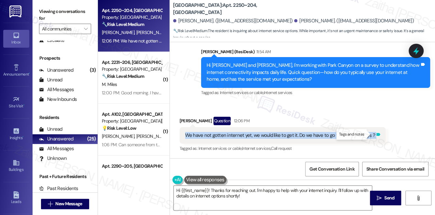
drag, startPoint x: 183, startPoint y: 135, endPoint x: 371, endPoint y: 137, distance: 187.9
click at [374, 135] on div "We have not gotten internet yet, we would like to get it. Do we have to go thro…" at bounding box center [282, 135] width 206 height 17
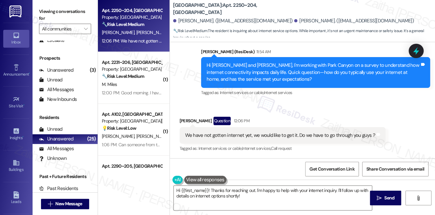
click at [316, 105] on div "Received via SMS Obed Mendez Question 12:06 PM We have not gotten internet yet,…" at bounding box center [302, 130] width 265 height 56
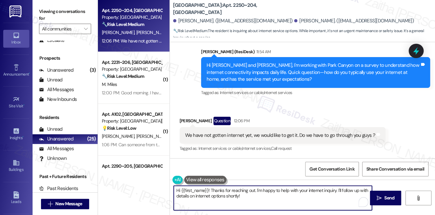
drag, startPoint x: 240, startPoint y: 196, endPoint x: 173, endPoint y: 192, distance: 66.4
click at [174, 192] on textarea "Hi {{first_name}}! Thanks for reaching out. I'm happy to help with your interne…" at bounding box center [273, 198] width 198 height 24
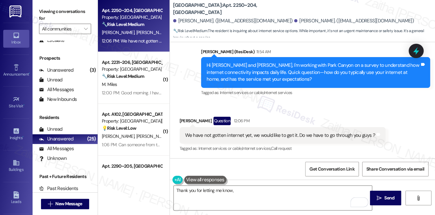
click at [182, 121] on div "Obed Mendez Question 12:06 PM" at bounding box center [282, 122] width 206 height 10
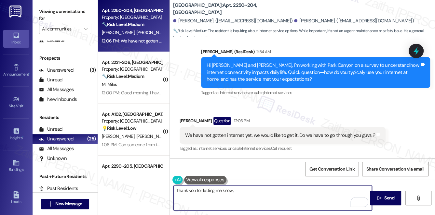
click at [250, 198] on textarea "Thank you for letting me know," at bounding box center [273, 198] width 198 height 24
paste textarea "Obed"
type textarea "Thank you for letting me know, Obed."
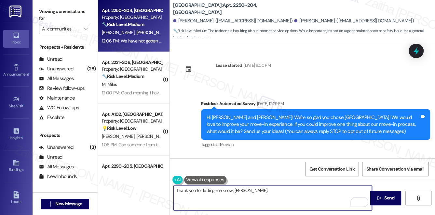
scroll to position [121, 0]
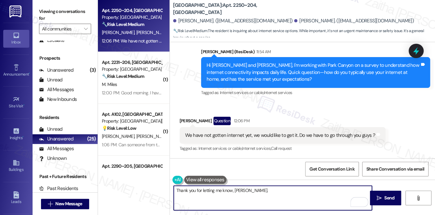
paste textarea "Residents are required to set up their own Wi-Fi service directly with a local …"
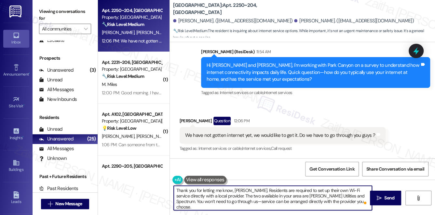
drag, startPoint x: 320, startPoint y: 0, endPoint x: 266, endPoint y: 192, distance: 199.8
click at [266, 192] on textarea "Thank you for letting me know, Obed. Residents are required to set up their own…" at bounding box center [273, 198] width 198 height 24
drag, startPoint x: 328, startPoint y: 204, endPoint x: 177, endPoint y: 189, distance: 151.9
click at [177, 189] on textarea "Thank you for letting me know, Obed. Residents are required to set up their own…" at bounding box center [273, 198] width 198 height 24
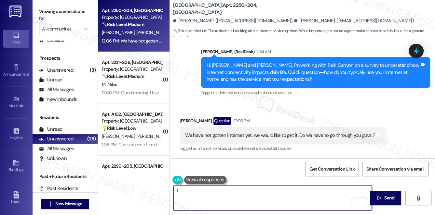
type textarea "T"
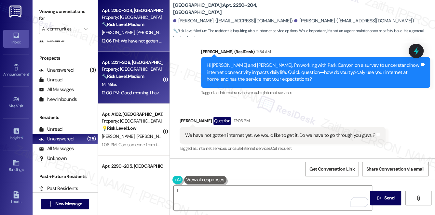
click at [149, 85] on div "M. Miles" at bounding box center [131, 85] width 61 height 8
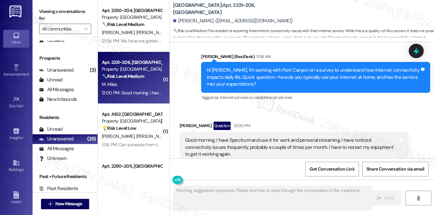
scroll to position [403, 0]
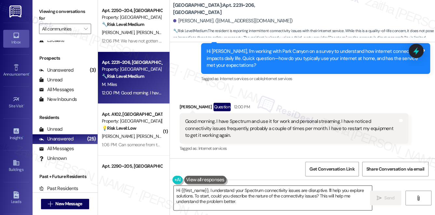
click at [178, 190] on textarea "Hi {{first_name}}, I understand your Spectrum connectivity issues are disruptiv…" at bounding box center [273, 198] width 198 height 24
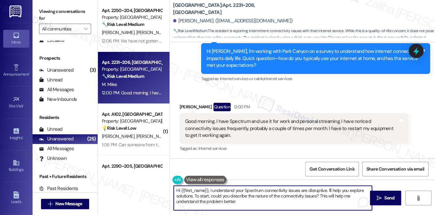
click at [178, 190] on textarea "Hi {{first_name}}, I understand your Spectrum connectivity issues are disruptiv…" at bounding box center [273, 198] width 198 height 24
drag, startPoint x: 196, startPoint y: 195, endPoint x: 288, endPoint y: 202, distance: 91.9
click at [288, 202] on textarea "Thank you for letting me know, {{first_name}}. I understand your Spectrum conne…" at bounding box center [273, 198] width 198 height 24
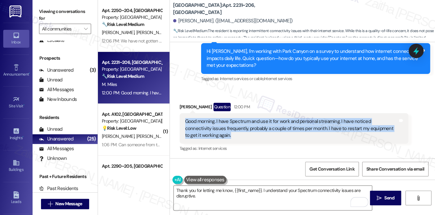
drag, startPoint x: 183, startPoint y: 121, endPoint x: 198, endPoint y: 139, distance: 24.1
click at [198, 139] on div "Good morning. I have Spectrum and use it for work and personal streaming. I hav…" at bounding box center [293, 128] width 229 height 31
copy div "Good morning. I have Spectrum and use it for work and personal streaming. I hav…"
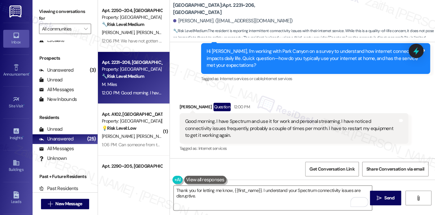
click at [310, 97] on div "Received via SMS Marina Miles Question 12:00 PM Good morning. I have Spectrum a…" at bounding box center [302, 123] width 265 height 70
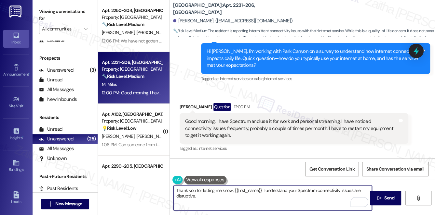
click at [214, 198] on textarea "Thank you for letting me know, {{first_name}}. I understand your Spectrum conne…" at bounding box center [273, 198] width 198 height 24
paste textarea "Would you consider paying more for enhanced features that could improve your se…"
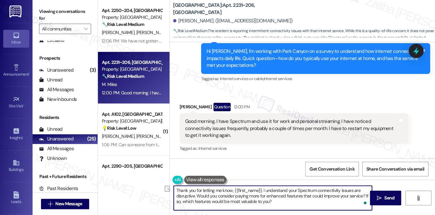
drag, startPoint x: 202, startPoint y: 190, endPoint x: 232, endPoint y: 189, distance: 30.0
click at [232, 189] on textarea "Thank you for letting me know, {{first_name}}. I understand your Spectrum conne…" at bounding box center [273, 198] width 198 height 24
type textarea "Thank you for sharing that with me, {{first_name}}. I understand your Spectrum …"
click at [388, 199] on span "Send" at bounding box center [389, 198] width 10 height 7
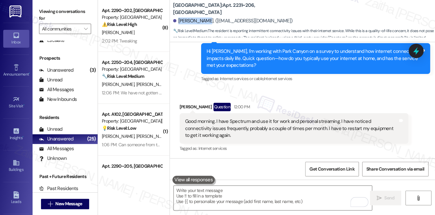
drag, startPoint x: 178, startPoint y: 20, endPoint x: 202, endPoint y: 17, distance: 23.7
click at [202, 17] on div "Marina Miles. (marinazeigler@yahoo.com)" at bounding box center [304, 21] width 262 height 13
copy div "Marina Miles"
click at [213, 8] on b "Park Canyon: Apt. 2231~206, 1 Park Canyon" at bounding box center [238, 9] width 130 height 14
drag, startPoint x: 213, startPoint y: 8, endPoint x: 229, endPoint y: 5, distance: 16.6
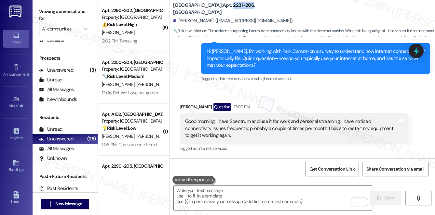
click at [229, 5] on div "Park Canyon: Apt. 2231~206, 1 Park Canyon" at bounding box center [238, 9] width 130 height 8
copy b "2231~206"
drag, startPoint x: 189, startPoint y: 29, endPoint x: 172, endPoint y: 113, distance: 85.5
click at [172, 113] on div "Received via SMS Marina Miles Question 12:00 PM Good morning. I have Spectrum a…" at bounding box center [302, 123] width 265 height 70
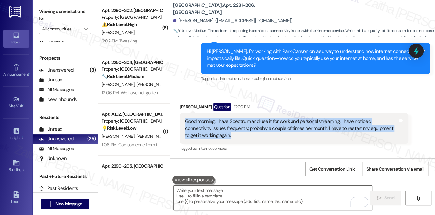
drag, startPoint x: 185, startPoint y: 122, endPoint x: 200, endPoint y: 138, distance: 22.6
click at [200, 138] on div "Good morning. I have Spectrum and use it for work and personal streaming. I hav…" at bounding box center [291, 128] width 213 height 21
copy div "Good morning. I have Spectrum and use it for work and personal streaming. I hav…"
drag, startPoint x: 326, startPoint y: 173, endPoint x: 273, endPoint y: 124, distance: 71.3
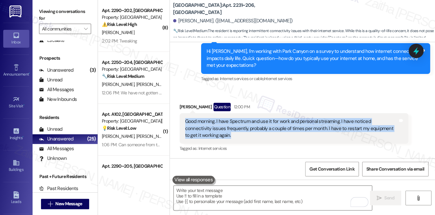
click at [326, 172] on span "Get Conversation Link" at bounding box center [331, 169] width 45 height 7
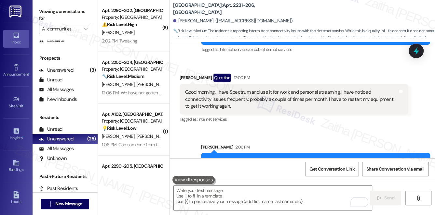
click at [307, 74] on div "Marina Miles Question 12:00 PM" at bounding box center [293, 79] width 229 height 10
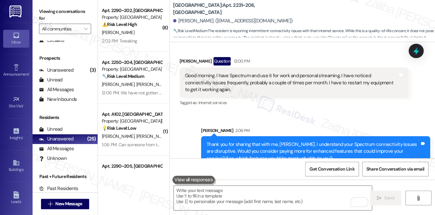
scroll to position [462, 0]
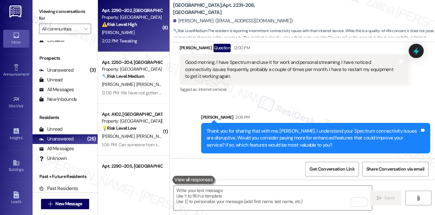
click at [134, 34] on div "[PERSON_NAME]" at bounding box center [131, 33] width 61 height 8
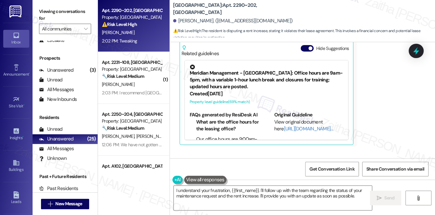
scroll to position [1398, 0]
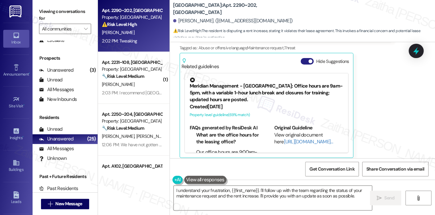
click at [302, 59] on button "Hide Suggestions" at bounding box center [306, 61] width 13 height 7
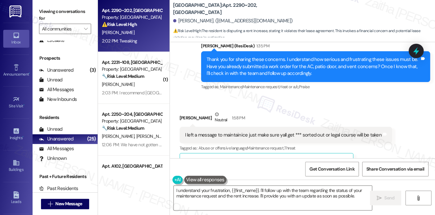
scroll to position [1282, 0]
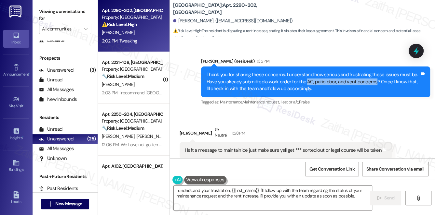
drag, startPoint x: 305, startPoint y: 82, endPoint x: 372, endPoint y: 78, distance: 67.1
click at [372, 78] on div "Thank you for sharing these concerns. I understand how serious and frustrating …" at bounding box center [312, 82] width 213 height 21
copy div "AC, patio door, and vent concerns"
click at [353, 124] on div "Received via SMS Justin Davis Neutral 1:58 PM I left a message to maintainice j…" at bounding box center [286, 157] width 222 height 71
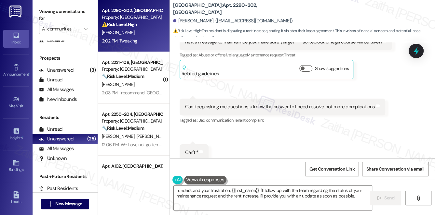
scroll to position [1401, 0]
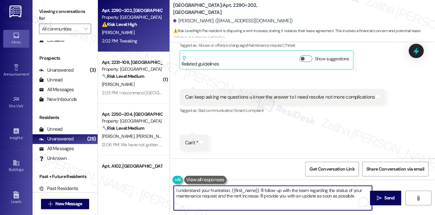
drag, startPoint x: 229, startPoint y: 192, endPoint x: 174, endPoint y: 190, distance: 55.0
click at [174, 190] on textarea "I understand your frustration, {{first_name}}. I'll follow up with the team reg…" at bounding box center [273, 198] width 198 height 24
click at [301, 195] on textarea "I hear you, {{first_name}}. I'll follow up with the team regarding the status o…" at bounding box center [273, 198] width 198 height 24
click at [275, 200] on textarea "I hear you, {{first_name}}. I'll follow up with the team regarding the status o…" at bounding box center [273, 198] width 198 height 24
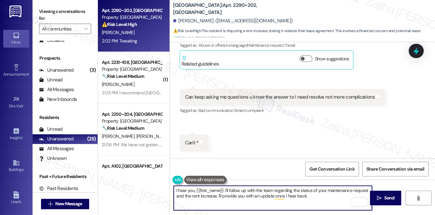
click at [275, 200] on textarea "I hear you, {{first_name}}. I'll follow up with the team regarding the status o…" at bounding box center [273, 198] width 198 height 24
type textarea "I hear you, {{first_name}}. I'll follow up with the team regarding the status o…"
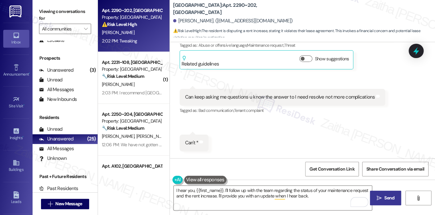
drag, startPoint x: 382, startPoint y: 200, endPoint x: 376, endPoint y: 194, distance: 7.8
click at [383, 200] on span "Send" at bounding box center [389, 198] width 13 height 7
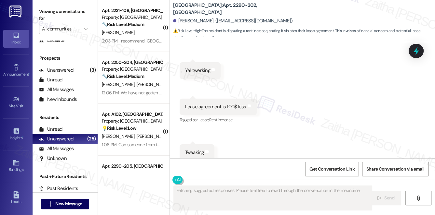
scroll to position [1607, 0]
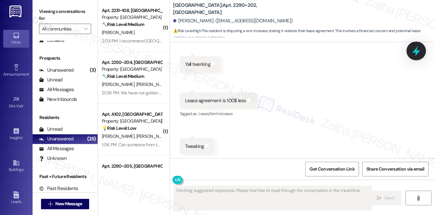
click at [412, 46] on icon at bounding box center [415, 51] width 11 height 11
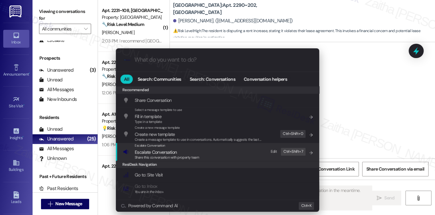
click at [158, 152] on span "Escalate Conversation" at bounding box center [156, 153] width 42 height 6
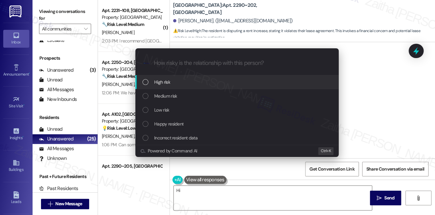
click at [171, 80] on div "High risk" at bounding box center [237, 82] width 190 height 7
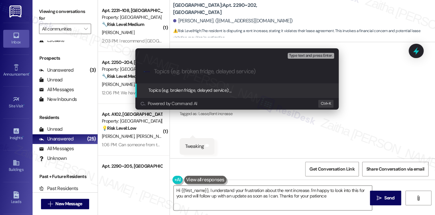
type textarea "Hi {{first_name}}, I understand your frustration about the rent increase. I'm h…"
paste input "AC, patio door, and vent concerns"
click at [226, 71] on input "Follow Up: AC, patio door, and vent concerns" at bounding box center [239, 71] width 171 height 7
click at [259, 70] on input "Follow Up: AC, patio door, vent concerns" at bounding box center [239, 71] width 171 height 7
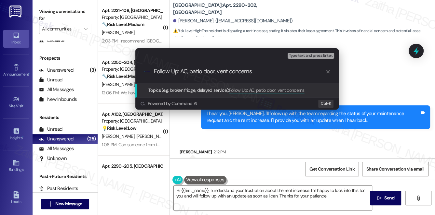
scroll to position [1704, 0]
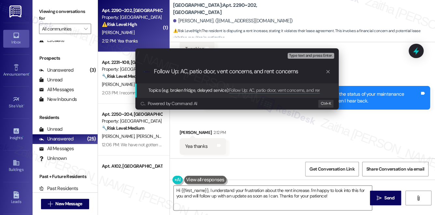
click at [266, 73] on input "Follow Up: AC, patio door, vent concerns, and rent concerns" at bounding box center [239, 71] width 171 height 7
click at [280, 71] on input "Follow Up: AC, patio door, vent concerns, and Rent concerns" at bounding box center [239, 71] width 171 height 7
click at [191, 70] on input "Follow Up: AC, patio door, vent concerns, and Rent Concerns" at bounding box center [239, 71] width 171 height 7
click at [205, 72] on input "Follow Up: AC, Patio door, vent concerns, and Rent Concerns" at bounding box center [239, 71] width 171 height 7
click at [220, 71] on input "Follow Up: AC, Patio Door, vent concerns, and Rent Concerns" at bounding box center [239, 71] width 171 height 7
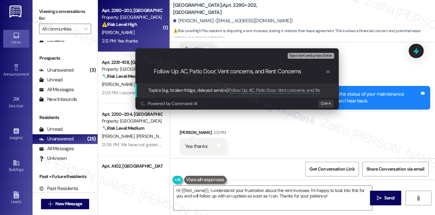
click at [231, 72] on input "Follow Up: AC, Patio Door, Vent concerns, and Rent Concerns" at bounding box center [239, 71] width 171 height 7
type input "Follow Up: AC, Patio Door, Vent Concerns, and Rent Concerns"
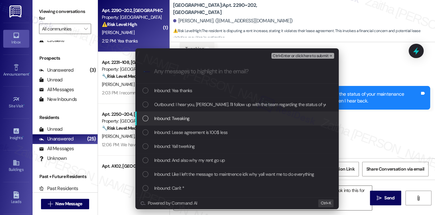
click at [205, 118] on div "Inbound: Tweaking" at bounding box center [237, 118] width 190 height 7
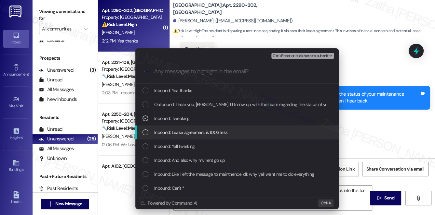
click at [204, 130] on span "Inbound: Lease agreement is 100$ less" at bounding box center [190, 132] width 73 height 7
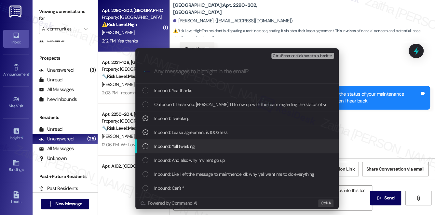
click at [209, 144] on div "Inbound: Yall twerking" at bounding box center [237, 146] width 190 height 7
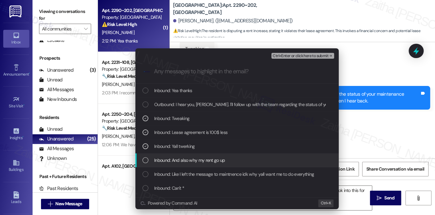
click at [220, 160] on span "Inbound: And also why my rent go up" at bounding box center [189, 160] width 71 height 7
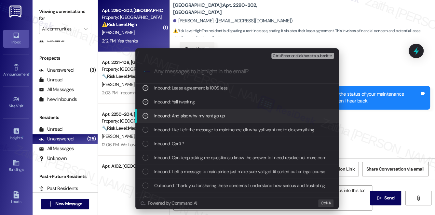
scroll to position [59, 0]
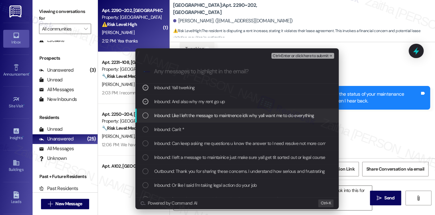
click at [216, 113] on span "Inbound: Like I left the message to maintnence idk why yall want me to do every…" at bounding box center [234, 115] width 160 height 7
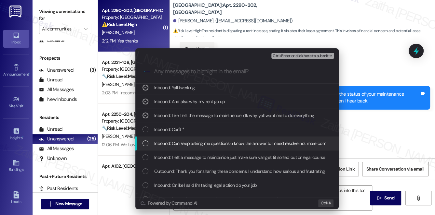
click at [224, 145] on span "Inbound: Can keep asking me questions u know the answer to I need resolve not m…" at bounding box center [248, 143] width 189 height 7
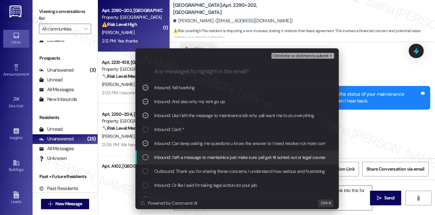
click at [224, 156] on span "Inbound: I left a message to maintainice just make sure yall get tit sorted out…" at bounding box center [251, 157] width 195 height 7
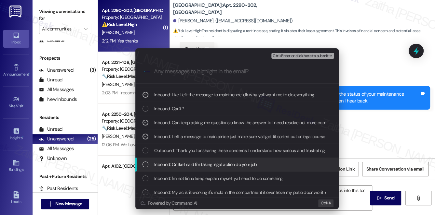
scroll to position [118, 0]
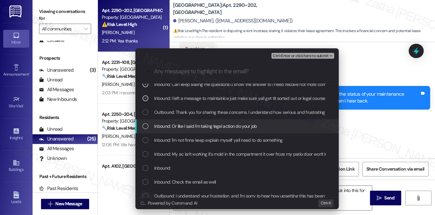
click at [234, 124] on span "Inbound: Or like I said I'm taking legal action do your job" at bounding box center [205, 126] width 103 height 7
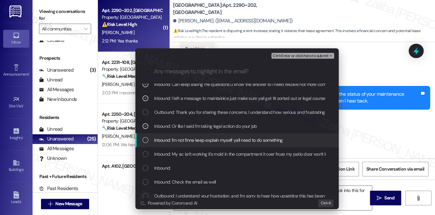
click at [230, 137] on span "Inbound: I'm not finna keep explain myself yall need to do something" at bounding box center [218, 140] width 128 height 7
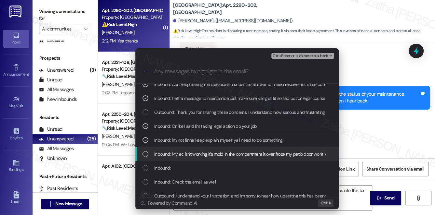
click at [231, 152] on span "Inbound: My ac isn't working it's mold in the compartment it over froze my pati…" at bounding box center [285, 154] width 262 height 7
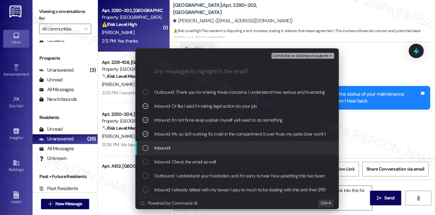
scroll to position [148, 0]
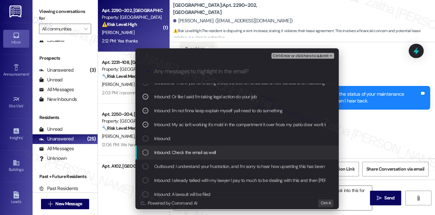
click at [227, 150] on div "Inbound: Check the email as well" at bounding box center [237, 152] width 190 height 7
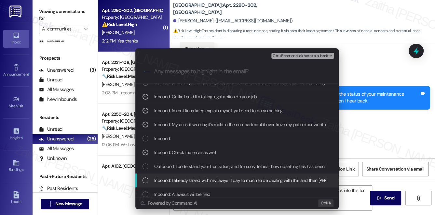
scroll to position [177, 0]
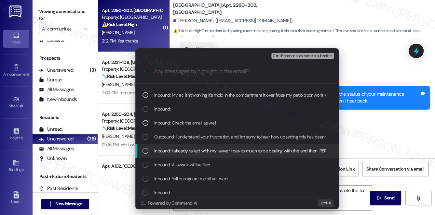
click at [235, 151] on span "Inbound: I already talked with my lawyer I pay to much to be dealing with this …" at bounding box center [347, 151] width 387 height 7
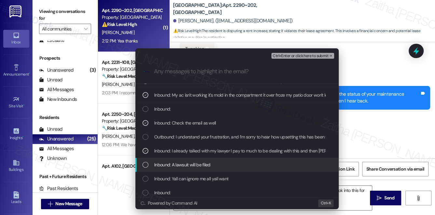
click at [227, 163] on div "Inbound: A lawsuit will be filed" at bounding box center [237, 165] width 190 height 7
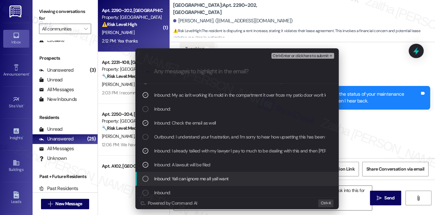
click at [237, 178] on div "Inbound: Yall can ignore me all yall want" at bounding box center [237, 179] width 190 height 7
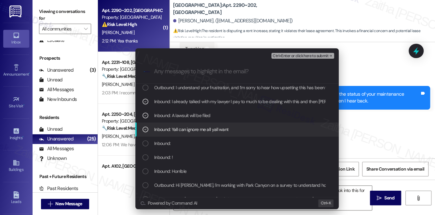
scroll to position [236, 0]
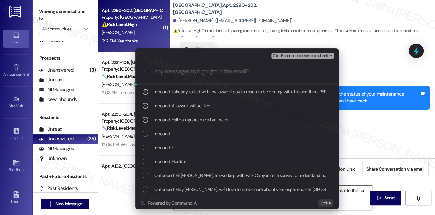
click at [296, 56] on span "Ctrl+Enter or click here to submit" at bounding box center [300, 56] width 56 height 5
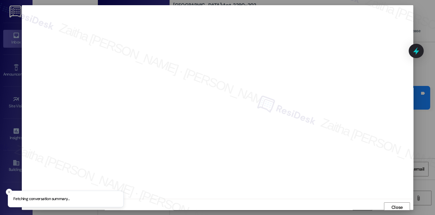
scroll to position [3, 0]
click at [269, 195] on div at bounding box center [217, 100] width 391 height 194
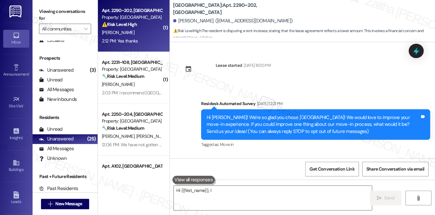
scroll to position [1724, 0]
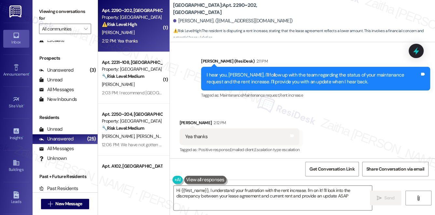
type textarea "Hi {{first_name}}, I understand your frustration with the rent increase. I'm on…"
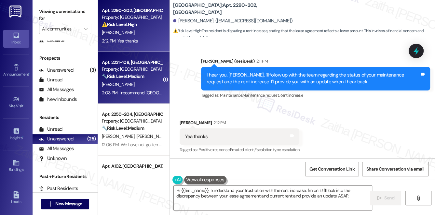
click at [133, 83] on div "J. Crespo" at bounding box center [131, 85] width 61 height 8
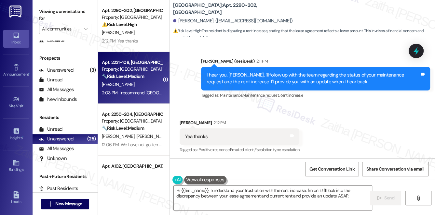
scroll to position [528, 0]
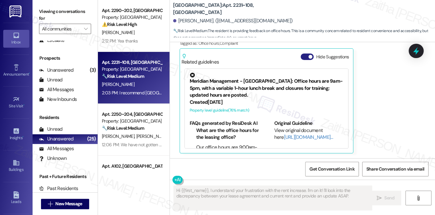
click at [305, 57] on button "Hide Suggestions" at bounding box center [306, 57] width 13 height 7
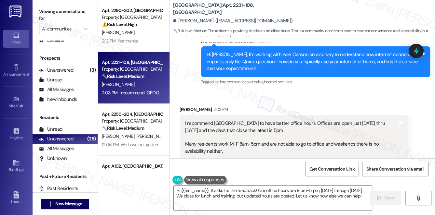
scroll to position [412, 0]
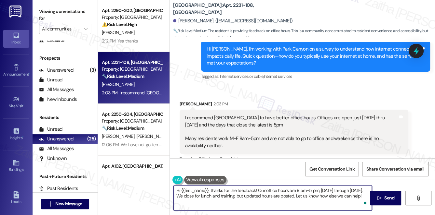
drag, startPoint x: 211, startPoint y: 191, endPoint x: 173, endPoint y: 193, distance: 38.4
click at [173, 193] on div "Hi {{first_name}}, thanks for the feedback! Our office hours are 9 am-5 pm, Mon…" at bounding box center [272, 198] width 199 height 25
click at [183, 102] on div "Jose Crespo 2:03 PM" at bounding box center [293, 105] width 229 height 9
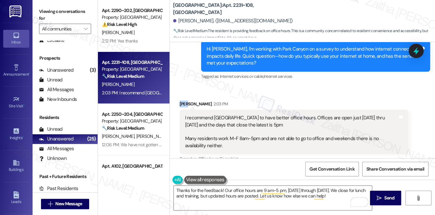
click at [183, 102] on div "Jose Crespo 2:03 PM" at bounding box center [293, 105] width 229 height 9
copy div "Jose"
click at [221, 190] on textarea "Thanks for the feedback! Our office hours are 9 am-5 pm, Monday through Friday.…" at bounding box center [273, 198] width 198 height 24
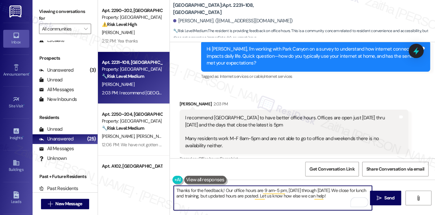
paste textarea "Jose"
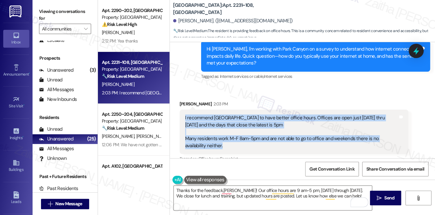
drag, startPoint x: 182, startPoint y: 117, endPoint x: 229, endPoint y: 146, distance: 55.0
click at [229, 146] on div "I recommend park canyon to have better office hours. Offices are open just mond…" at bounding box center [293, 132] width 229 height 45
copy div "I recommend park canyon to have better office hours. Offices are open just mond…"
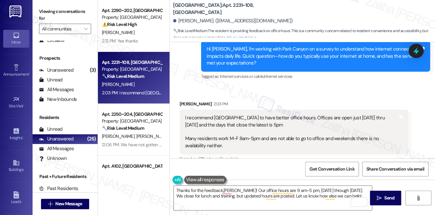
click at [402, 95] on div "Received via SMS Jose Crespo 2:03 PM I recommend park canyon to have better off…" at bounding box center [302, 137] width 265 height 102
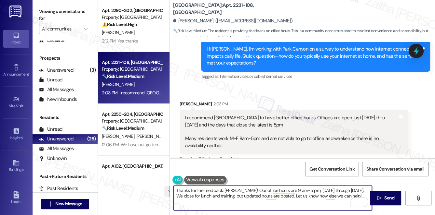
drag, startPoint x: 235, startPoint y: 191, endPoint x: 348, endPoint y: 195, distance: 113.5
click at [346, 197] on textarea "Thanks for the feedback, Jose! Our office hours are 9 am-5 pm, Monday through F…" at bounding box center [273, 198] width 198 height 24
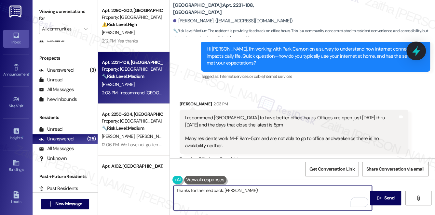
type textarea "Thanks for the feedback, Jose!"
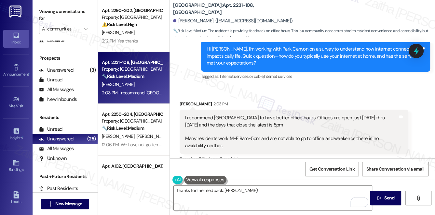
drag, startPoint x: 413, startPoint y: 58, endPoint x: 408, endPoint y: 57, distance: 4.7
click at [413, 57] on div at bounding box center [415, 51] width 15 height 14
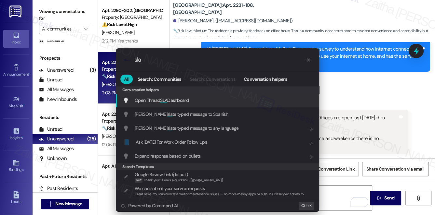
type input "sla"
click at [179, 96] on div "Open Thread SLA Dashboard Add shortcut" at bounding box center [217, 101] width 203 height 14
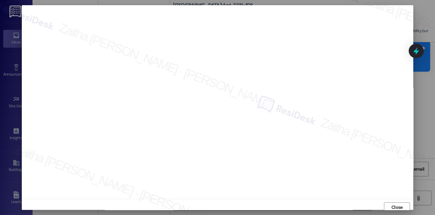
scroll to position [3, 0]
click at [396, 203] on span "Close" at bounding box center [396, 205] width 11 height 7
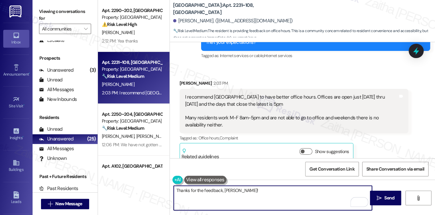
scroll to position [441, 0]
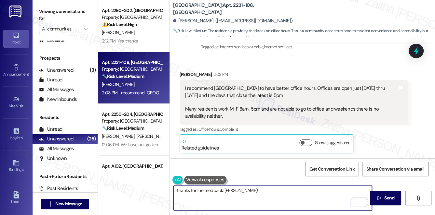
paste textarea "I understand how challenging it can be to reach the office during standard busi…"
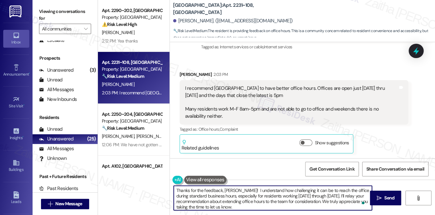
click at [198, 190] on textarea "Thanks for the feedback, Jose! I understand how challenging it can be to reach …" at bounding box center [273, 198] width 198 height 24
type textarea "Thanks for sharing your feedback, Jose! I understand how challenging it can be …"
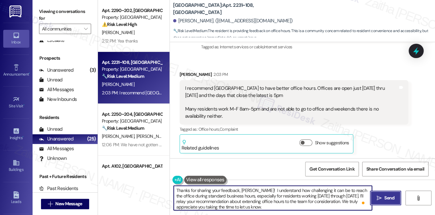
click at [389, 198] on span "Send" at bounding box center [389, 198] width 10 height 7
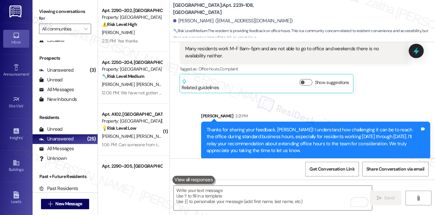
scroll to position [508, 0]
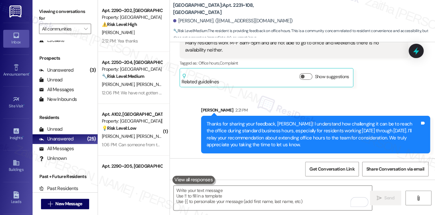
click at [415, 53] on icon at bounding box center [415, 51] width 8 height 8
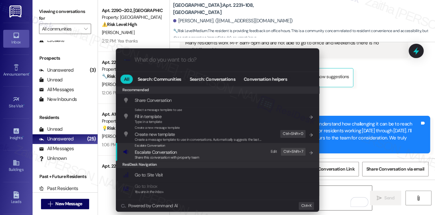
click at [147, 154] on span "Escalate Conversation" at bounding box center [156, 153] width 42 height 6
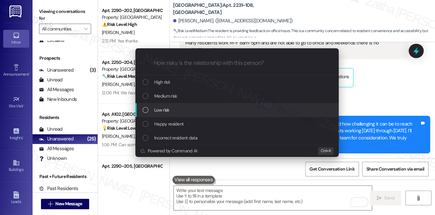
click at [172, 107] on div "Low risk" at bounding box center [237, 110] width 190 height 7
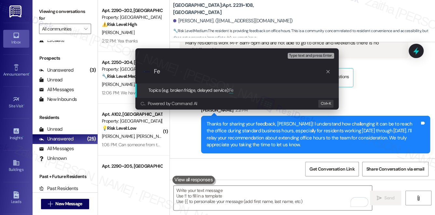
type input "F"
paste input "Recommendation to Extend Office Hours"
type input "Recommendation to Extend Office Hours"
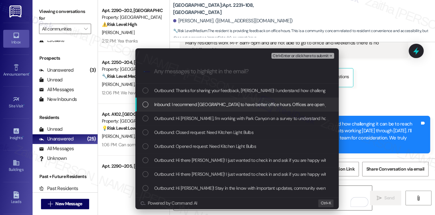
click at [214, 102] on span "Inbound: I recommend park canyon to have better office hours. Offices are open …" at bounding box center [407, 104] width 506 height 7
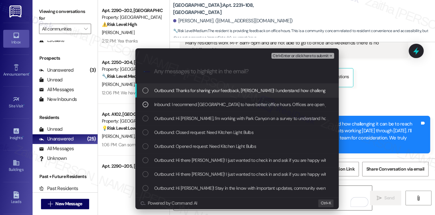
click at [284, 57] on span "Ctrl+Enter or click here to submit" at bounding box center [300, 56] width 56 height 5
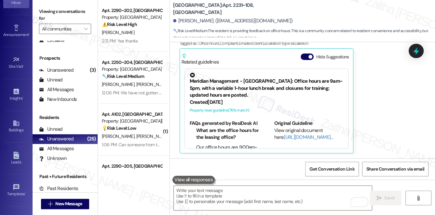
scroll to position [92, 0]
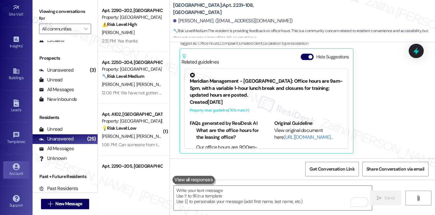
click at [15, 174] on div "Account" at bounding box center [16, 174] width 33 height 7
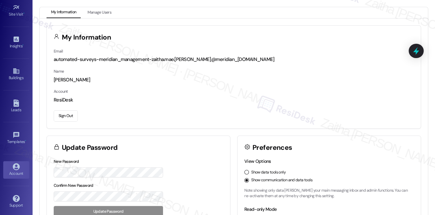
click at [68, 114] on button "Sign Out" at bounding box center [66, 116] width 24 height 11
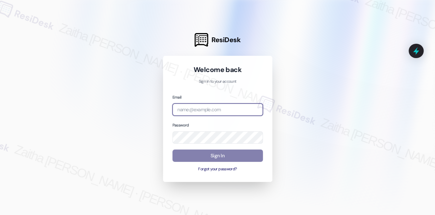
click at [203, 109] on input "email" at bounding box center [217, 110] width 90 height 13
type input "automated-surveys-brickvine-zaitha.mae.garcia@brickvine.com"
